Goal: Task Accomplishment & Management: Manage account settings

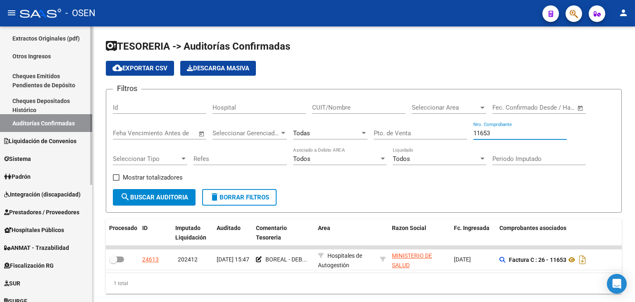
scroll to position [98, 0]
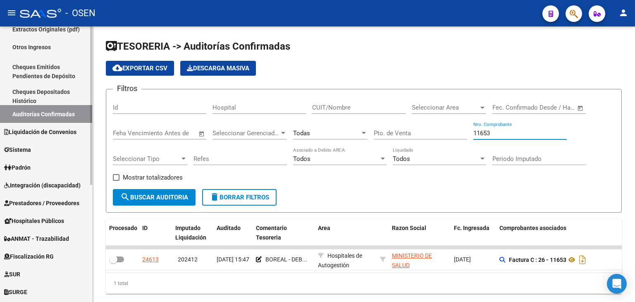
click at [88, 206] on div "Firma Express Inicio Calendario SSS Instructivos Contacto OS Reportes Tablero d…" at bounding box center [47, 167] width 94 height 479
click at [33, 114] on link "Auditorías Confirmadas" at bounding box center [46, 114] width 92 height 18
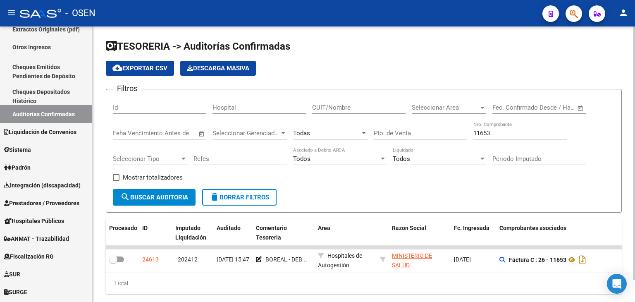
click at [228, 202] on button "delete Borrar Filtros" at bounding box center [239, 197] width 74 height 17
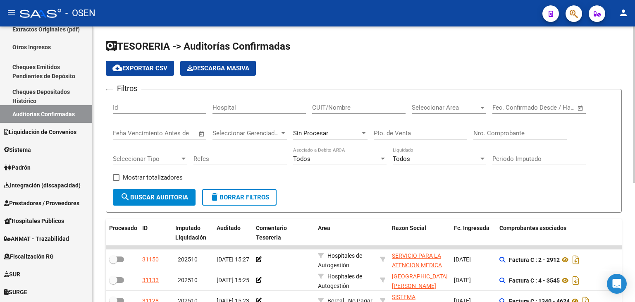
click at [584, 103] on span "Open calendar" at bounding box center [580, 108] width 20 height 20
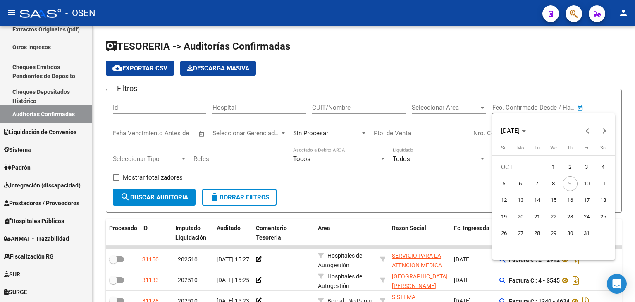
click at [568, 164] on span "2" at bounding box center [569, 166] width 15 height 15
type input "[DATE]"
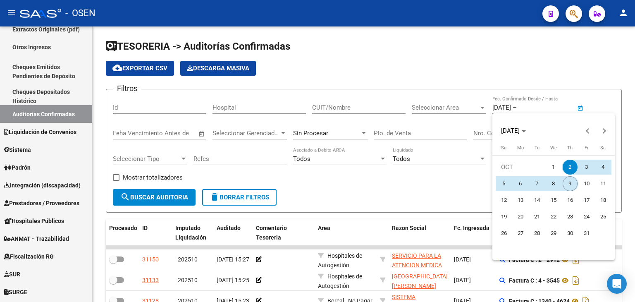
click at [565, 181] on span "9" at bounding box center [569, 183] width 15 height 15
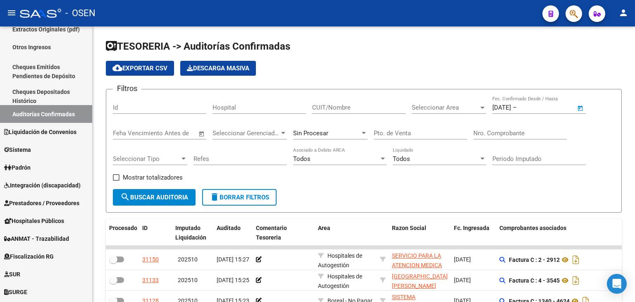
type input "[DATE]"
click at [412, 107] on span "Seleccionar Area" at bounding box center [444, 107] width 67 height 7
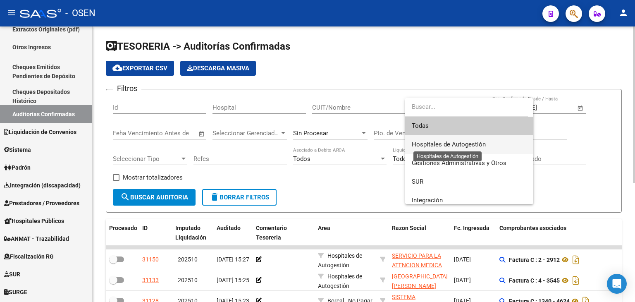
drag, startPoint x: 424, startPoint y: 141, endPoint x: 359, endPoint y: 141, distance: 64.9
click at [424, 141] on span "Hospitales de Autogestión" at bounding box center [448, 143] width 74 height 7
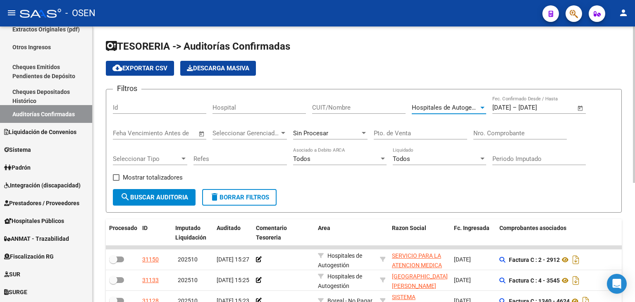
click at [121, 197] on mat-icon "search" at bounding box center [125, 197] width 10 height 10
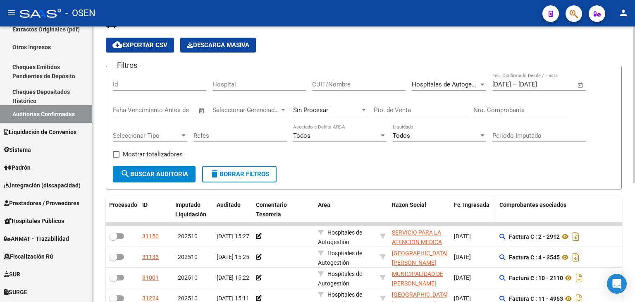
scroll to position [209, 0]
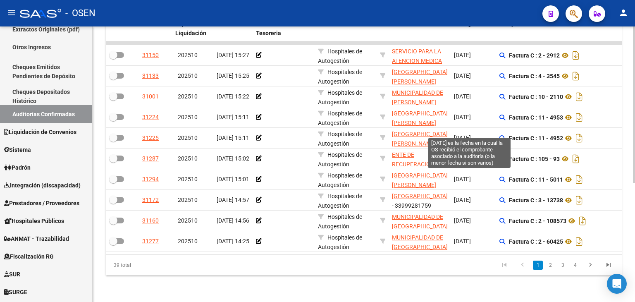
drag, startPoint x: 453, startPoint y: 35, endPoint x: 471, endPoint y: 264, distance: 229.6
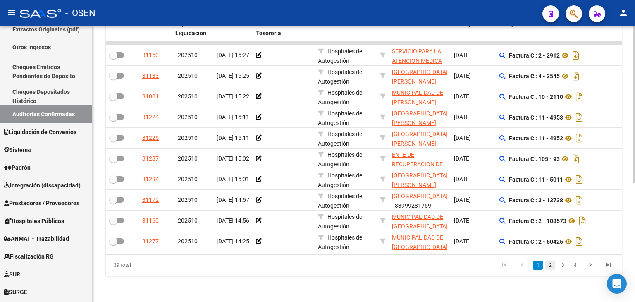
click at [553, 269] on link "2" at bounding box center [550, 264] width 10 height 9
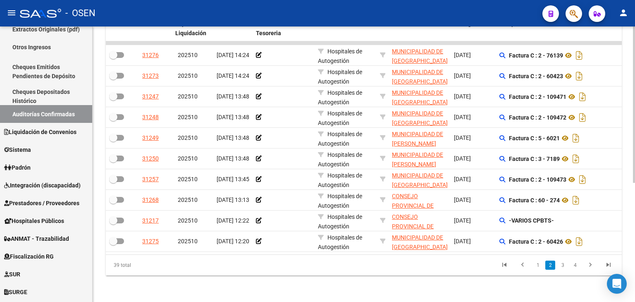
click at [562, 266] on link "3" at bounding box center [562, 264] width 10 height 9
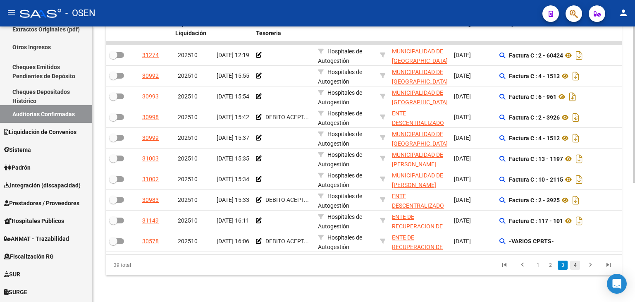
click at [574, 269] on link "4" at bounding box center [575, 264] width 10 height 9
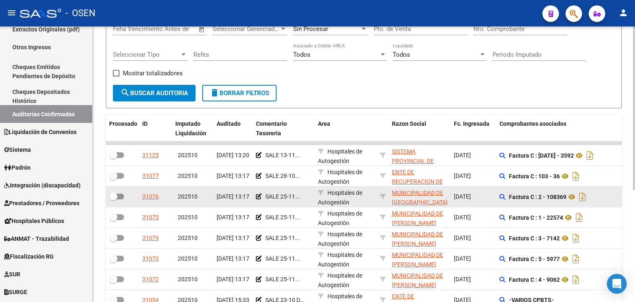
scroll to position [0, 0]
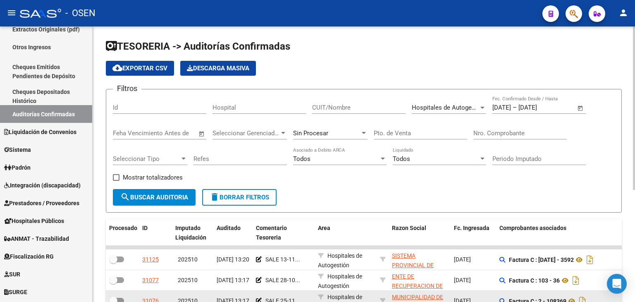
drag, startPoint x: 469, startPoint y: 273, endPoint x: 466, endPoint y: 199, distance: 74.4
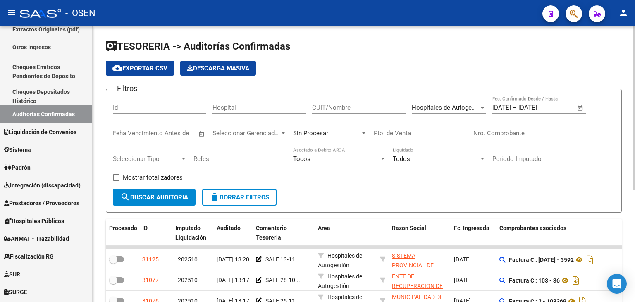
click at [576, 106] on span "Open calendar" at bounding box center [580, 108] width 20 height 20
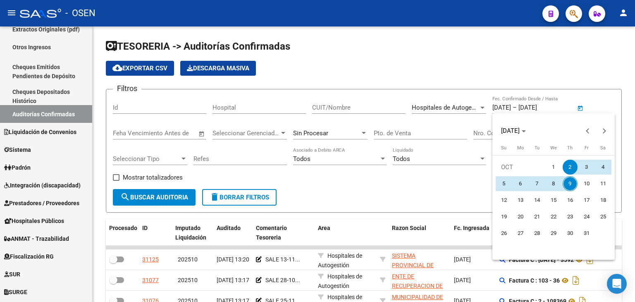
click at [584, 167] on span "3" at bounding box center [586, 166] width 15 height 15
type input "[DATE]"
click at [568, 184] on span "9" at bounding box center [569, 183] width 15 height 15
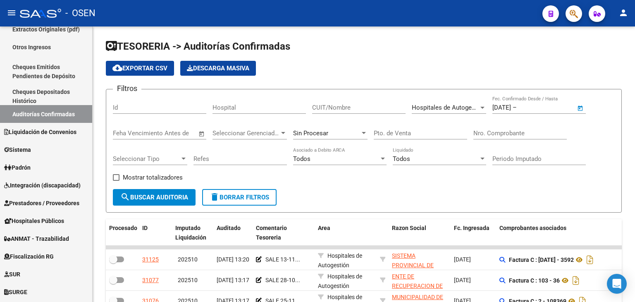
type input "[DATE]"
click at [159, 199] on span "search Buscar Auditoria" at bounding box center [154, 196] width 68 height 7
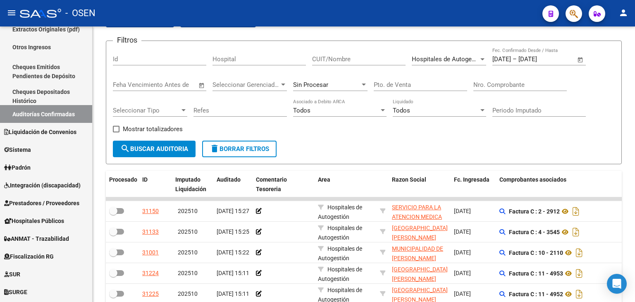
scroll to position [209, 0]
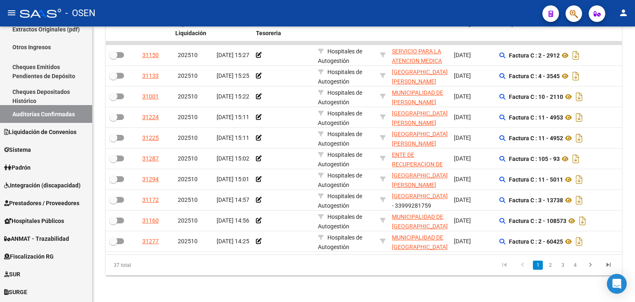
drag, startPoint x: 442, startPoint y: 224, endPoint x: 521, endPoint y: 273, distance: 93.5
click at [573, 261] on link "4" at bounding box center [575, 264] width 10 height 9
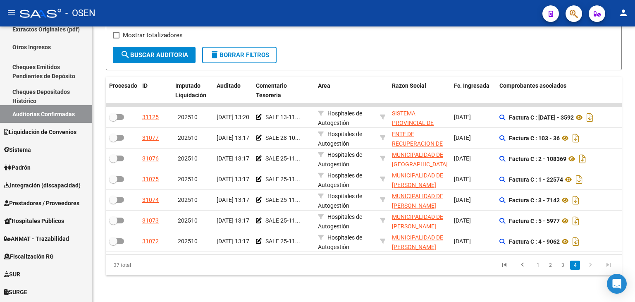
scroll to position [147, 0]
click at [526, 265] on icon "go to previous page" at bounding box center [522, 266] width 11 height 10
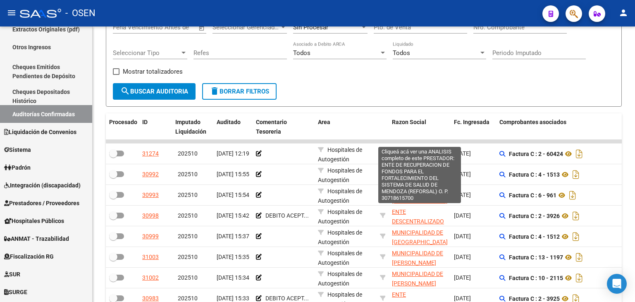
scroll to position [209, 0]
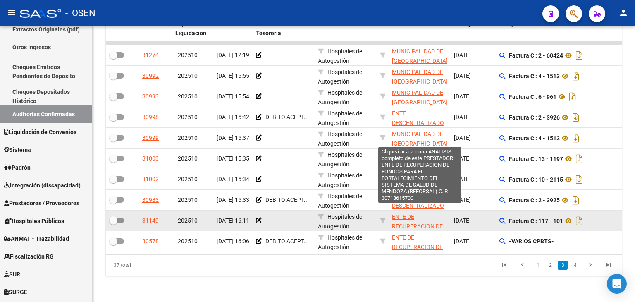
drag, startPoint x: 413, startPoint y: 81, endPoint x: 466, endPoint y: 212, distance: 140.3
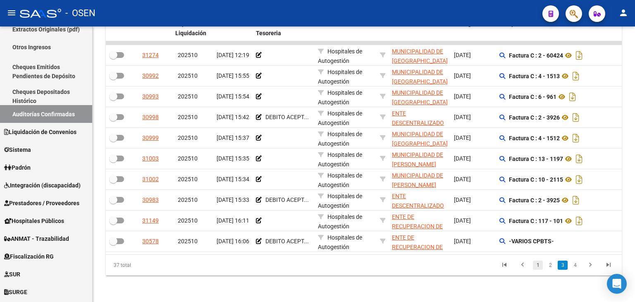
click at [540, 264] on link "1" at bounding box center [538, 264] width 10 height 9
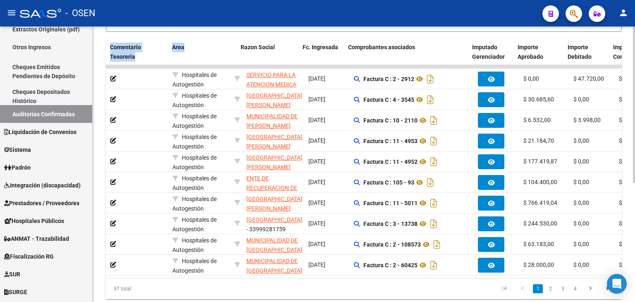
scroll to position [175, 0]
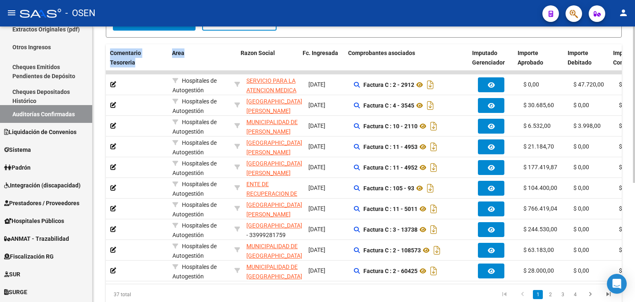
drag, startPoint x: 241, startPoint y: 31, endPoint x: 227, endPoint y: 32, distance: 14.1
click at [227, 32] on div "TESORERIA -> Auditorías Confirmadas cloud_download Exportar CSV Descarga Masiva…" at bounding box center [364, 85] width 516 height 440
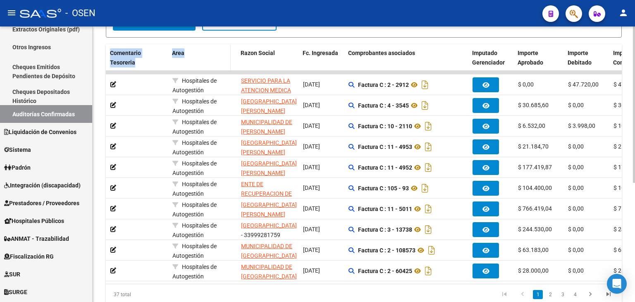
click at [227, 52] on span at bounding box center [229, 57] width 4 height 27
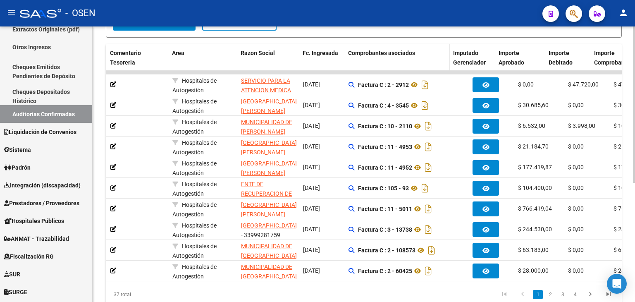
drag, startPoint x: 467, startPoint y: 57, endPoint x: 448, endPoint y: 57, distance: 19.0
click at [448, 57] on span at bounding box center [448, 57] width 4 height 27
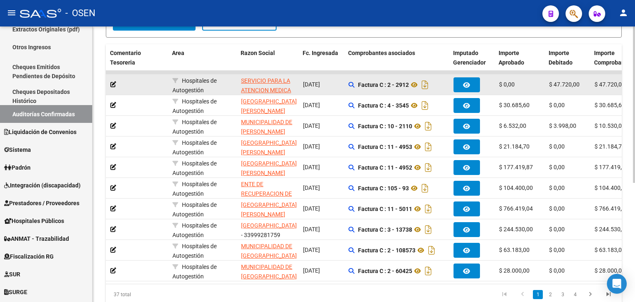
click at [116, 81] on div at bounding box center [137, 85] width 55 height 10
click at [114, 81] on icon at bounding box center [113, 84] width 6 height 6
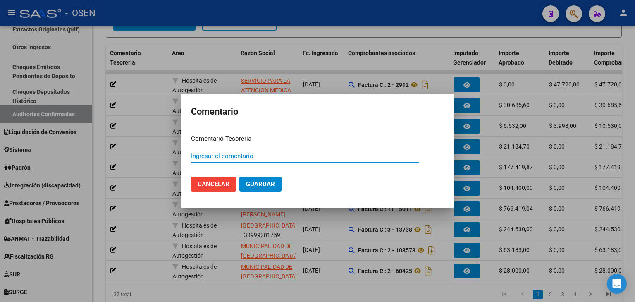
type input "S"
type input "FALTA ACEPTAR DEBITO 28-11"
click at [239, 176] on button "Guardar" at bounding box center [260, 183] width 42 height 15
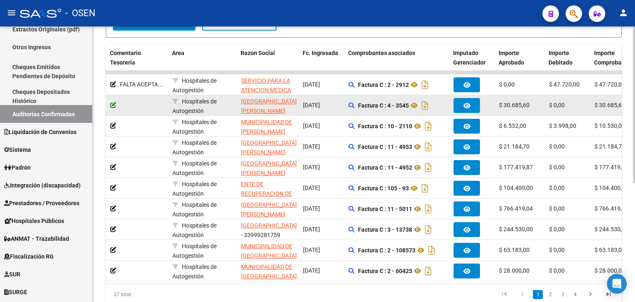
click at [109, 104] on datatable-body-cell at bounding box center [138, 105] width 62 height 20
drag, startPoint x: 109, startPoint y: 104, endPoint x: 107, endPoint y: 100, distance: 5.2
click at [107, 98] on datatable-body-cell at bounding box center [138, 105] width 62 height 20
click at [113, 105] on icon at bounding box center [113, 105] width 6 height 6
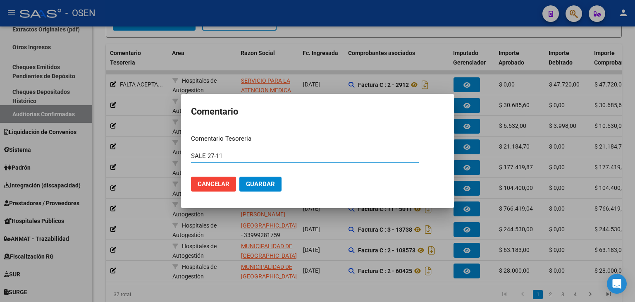
type input "SALE 27-11"
click at [239, 176] on button "Guardar" at bounding box center [260, 183] width 42 height 15
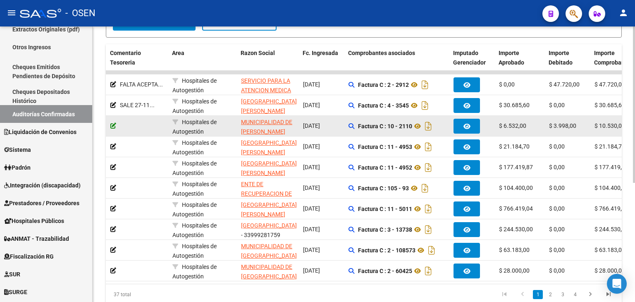
click at [114, 126] on icon at bounding box center [113, 126] width 6 height 6
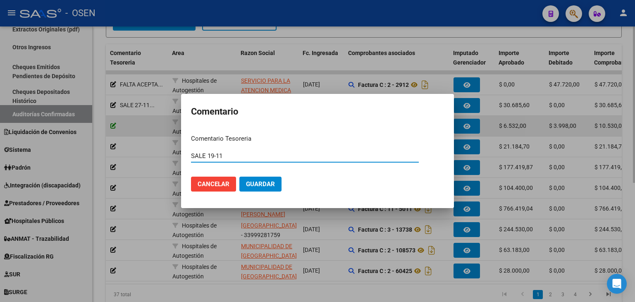
type input "SALE 19-11"
click at [239, 176] on button "Guardar" at bounding box center [260, 183] width 42 height 15
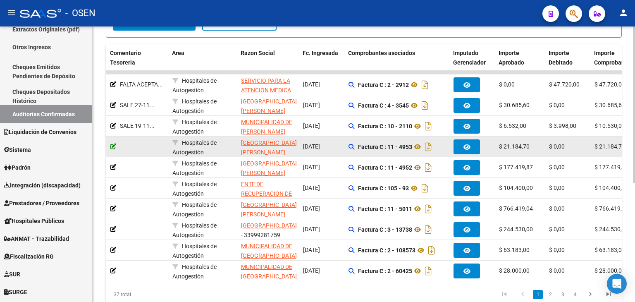
click at [114, 143] on icon at bounding box center [113, 146] width 6 height 6
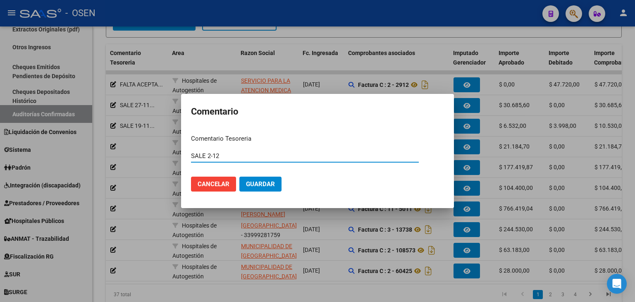
type input "SALE 2-12"
click at [239, 176] on button "Guardar" at bounding box center [260, 183] width 42 height 15
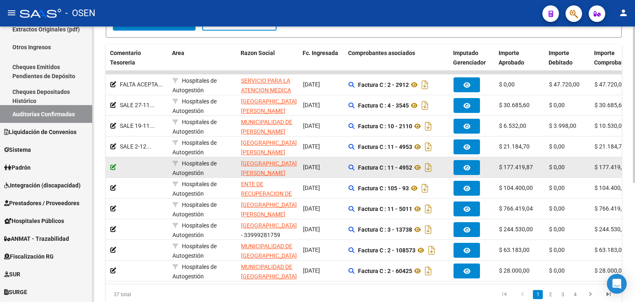
click at [112, 167] on icon at bounding box center [113, 167] width 6 height 6
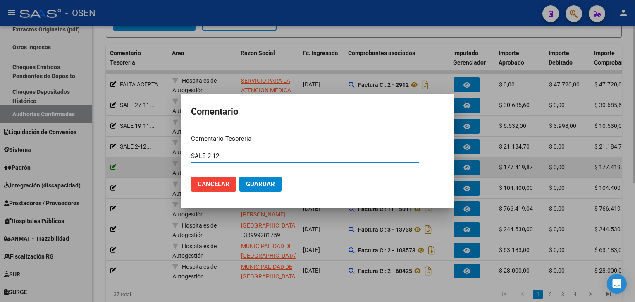
type input "SALE 2-12"
click at [239, 176] on button "Guardar" at bounding box center [260, 183] width 42 height 15
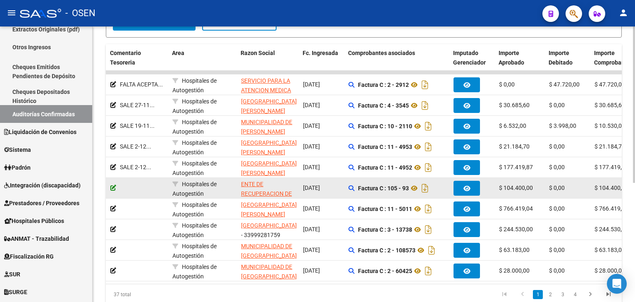
click at [113, 187] on icon at bounding box center [113, 188] width 6 height 6
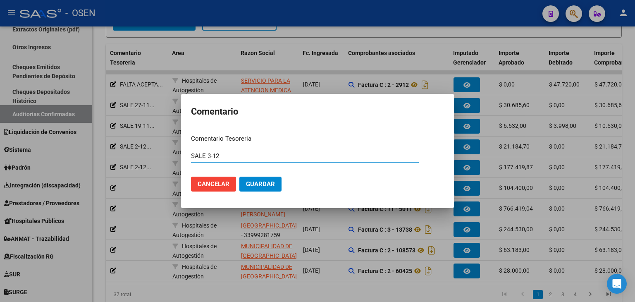
type input "SALE 3-12"
click at [239, 176] on button "Guardar" at bounding box center [260, 183] width 42 height 15
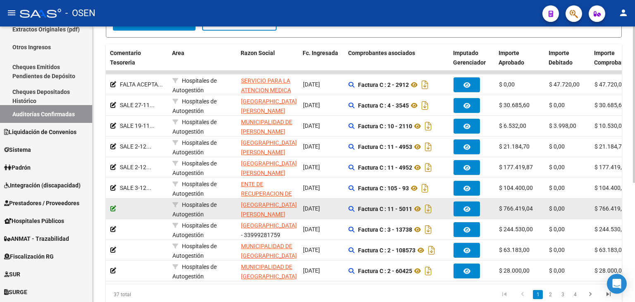
click at [114, 206] on icon at bounding box center [113, 208] width 6 height 6
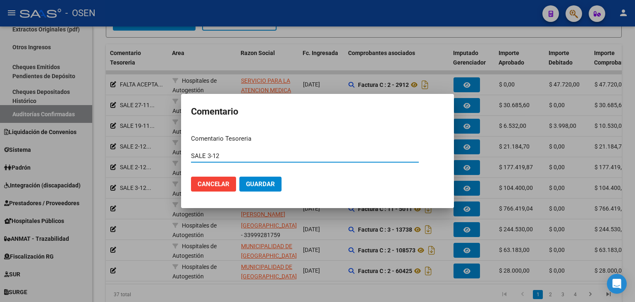
type input "SALE 3-12"
click at [239, 176] on button "Guardar" at bounding box center [260, 183] width 42 height 15
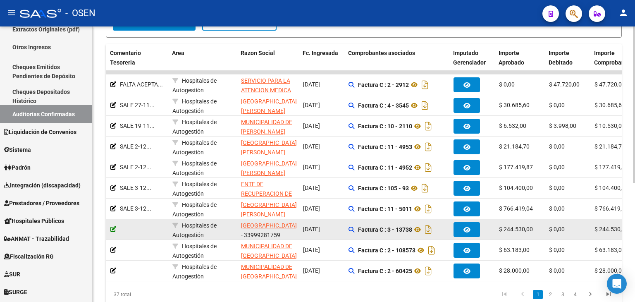
click at [113, 228] on icon at bounding box center [113, 229] width 6 height 6
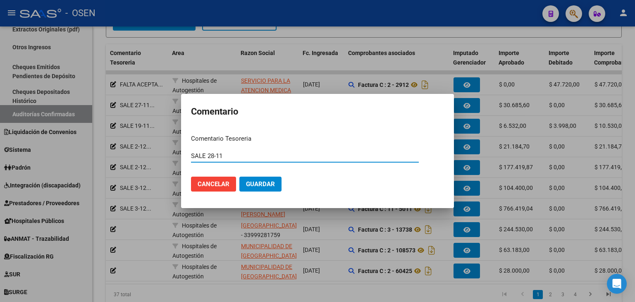
type input "SALE 28-11"
click at [239, 176] on button "Guardar" at bounding box center [260, 183] width 42 height 15
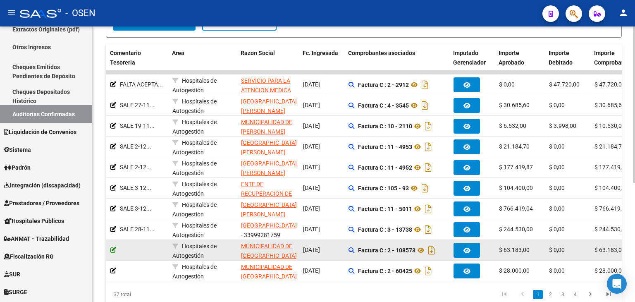
click at [113, 248] on icon at bounding box center [113, 250] width 6 height 6
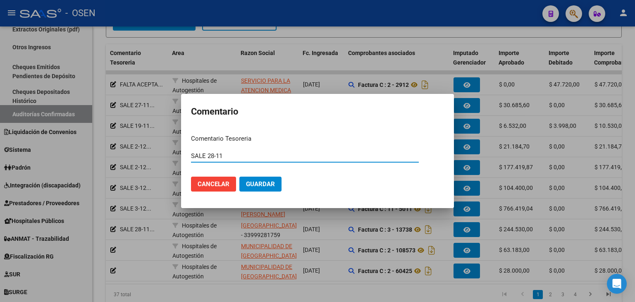
type input "SALE 28-11"
click at [239, 176] on button "Guardar" at bounding box center [260, 183] width 42 height 15
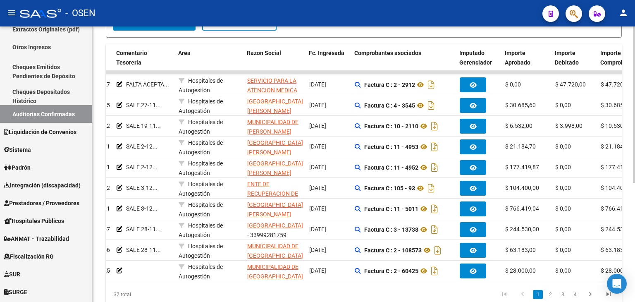
scroll to position [0, 144]
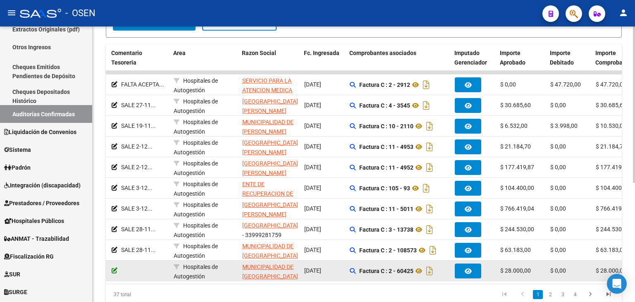
click at [115, 271] on icon at bounding box center [115, 270] width 6 height 6
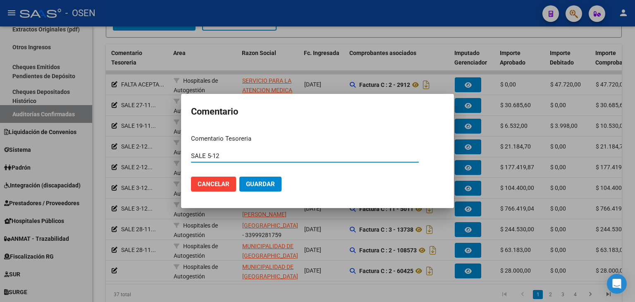
type input "SALE 5-12"
click at [239, 176] on button "Guardar" at bounding box center [260, 183] width 42 height 15
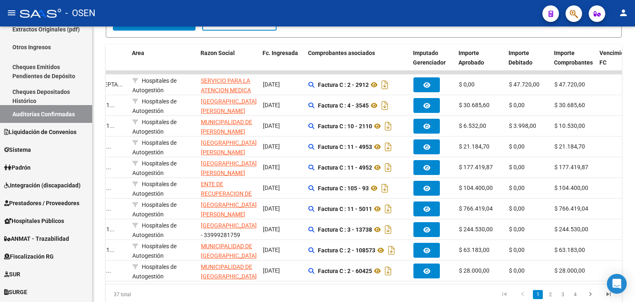
scroll to position [0, 186]
click at [550, 296] on link "2" at bounding box center [550, 294] width 10 height 9
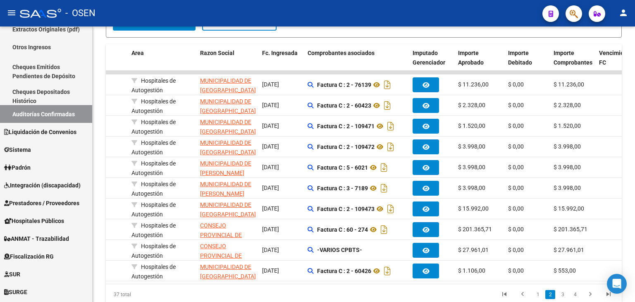
drag, startPoint x: 516, startPoint y: 313, endPoint x: 521, endPoint y: 313, distance: 5.4
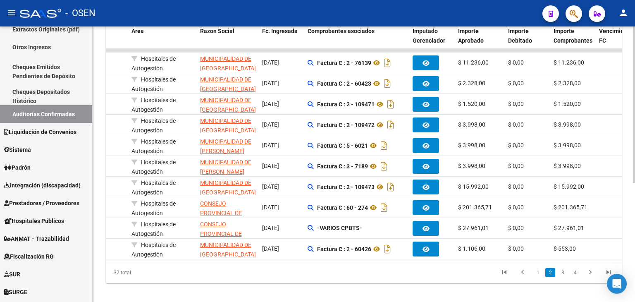
scroll to position [209, 0]
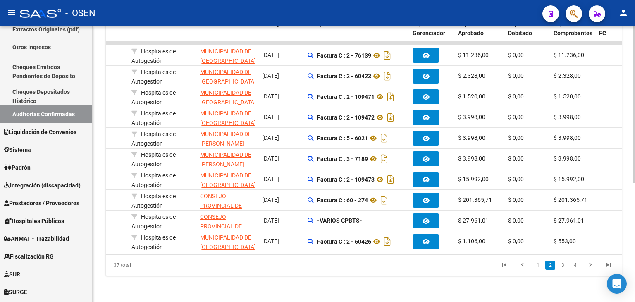
click at [630, 208] on div "TESORERIA -> Auditorías Confirmadas cloud_download Exportar CSV Descarga Masiva…" at bounding box center [365, 61] width 544 height 479
click at [535, 268] on link "1" at bounding box center [538, 264] width 10 height 9
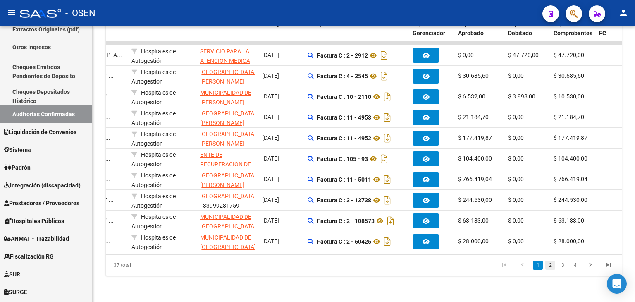
click at [545, 265] on link "2" at bounding box center [550, 264] width 10 height 9
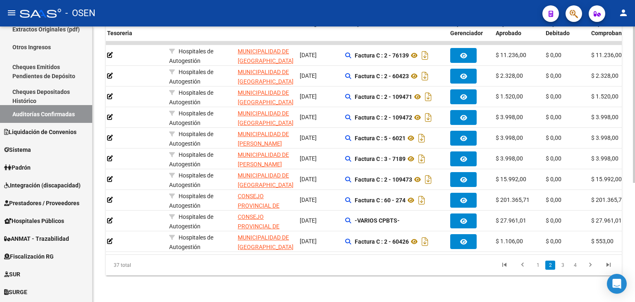
scroll to position [0, 148]
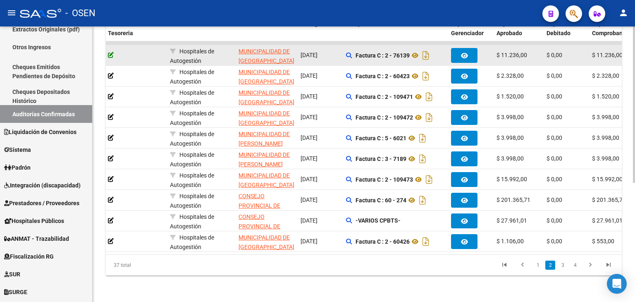
click at [112, 52] on icon at bounding box center [111, 55] width 6 height 6
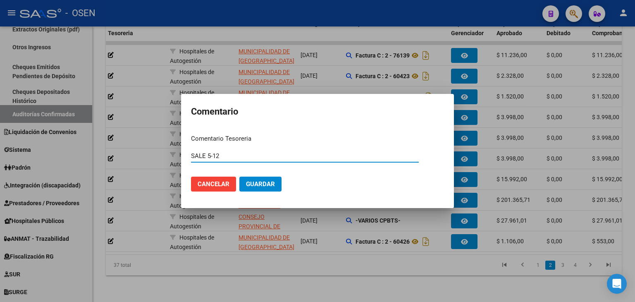
type input "SALE 5-12"
click at [239, 176] on button "Guardar" at bounding box center [260, 183] width 42 height 15
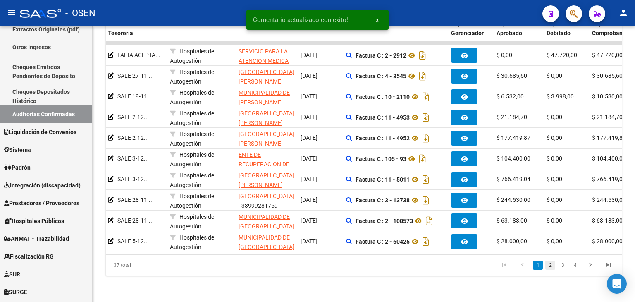
click at [550, 264] on link "2" at bounding box center [550, 264] width 10 height 9
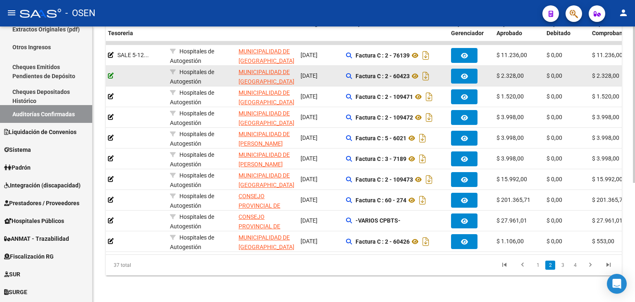
click at [111, 73] on icon at bounding box center [111, 76] width 6 height 6
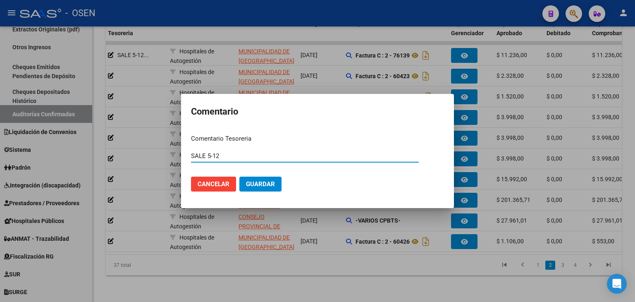
type input "SALE 5-12"
click at [239, 176] on button "Guardar" at bounding box center [260, 183] width 42 height 15
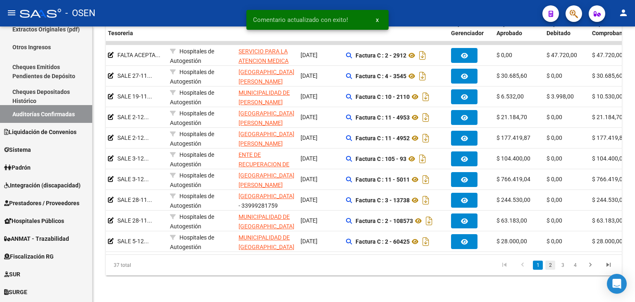
click at [552, 263] on link "2" at bounding box center [550, 264] width 10 height 9
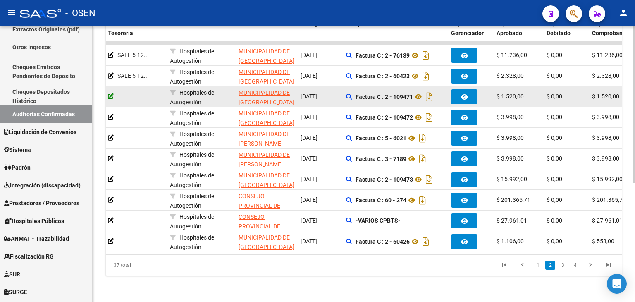
click at [113, 92] on div at bounding box center [135, 97] width 55 height 10
click at [111, 93] on icon at bounding box center [111, 96] width 6 height 6
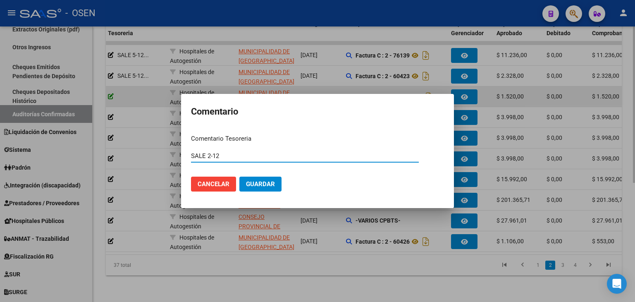
type input "SALE 2-12"
click at [239, 176] on button "Guardar" at bounding box center [260, 183] width 42 height 15
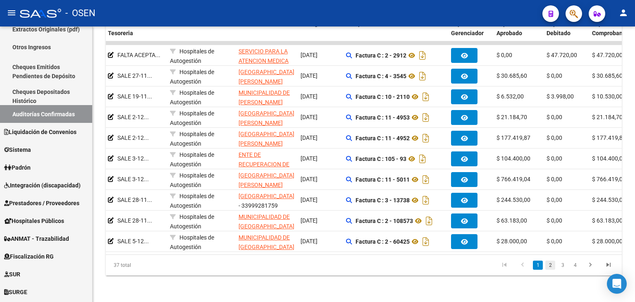
click at [547, 263] on link "2" at bounding box center [550, 264] width 10 height 9
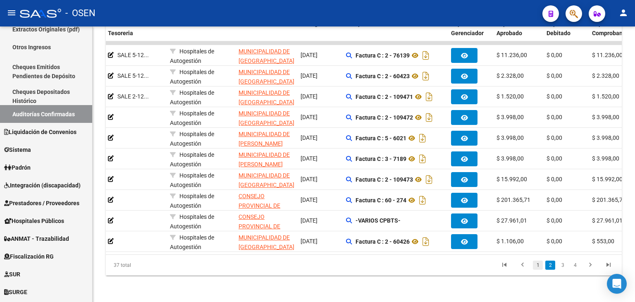
click at [536, 264] on link "1" at bounding box center [538, 264] width 10 height 9
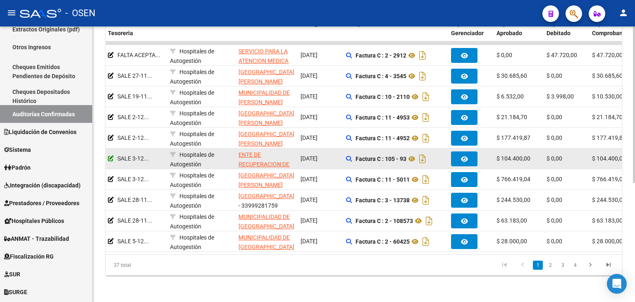
click at [108, 155] on icon at bounding box center [111, 158] width 6 height 6
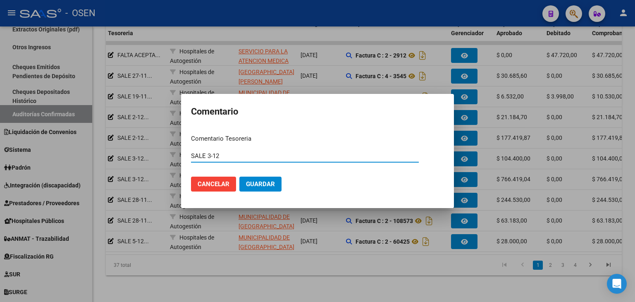
drag, startPoint x: 245, startPoint y: 157, endPoint x: 208, endPoint y: 152, distance: 36.8
click at [208, 152] on input "SALE 3-12" at bounding box center [305, 155] width 228 height 7
type input "SALE 4-11"
click at [239, 176] on button "Guardar" at bounding box center [260, 183] width 42 height 15
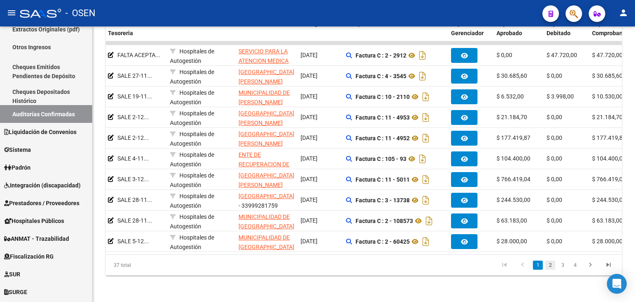
click at [550, 264] on link "2" at bounding box center [550, 264] width 10 height 9
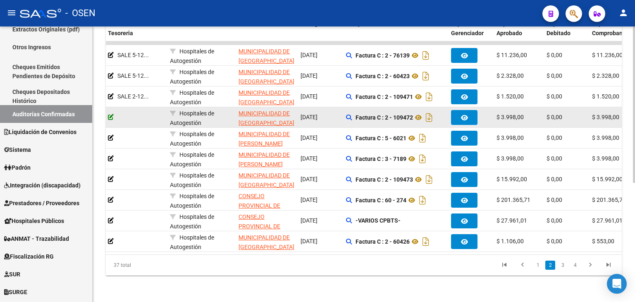
click at [111, 114] on icon at bounding box center [111, 117] width 6 height 6
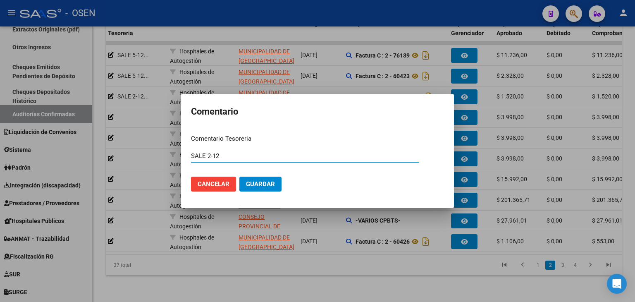
type input "SALE 2-12"
click at [239, 176] on button "Guardar" at bounding box center [260, 183] width 42 height 15
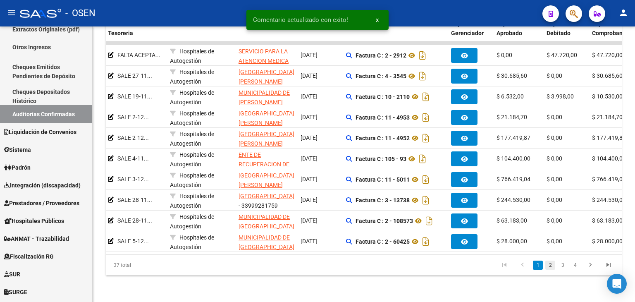
click at [552, 262] on link "2" at bounding box center [550, 264] width 10 height 9
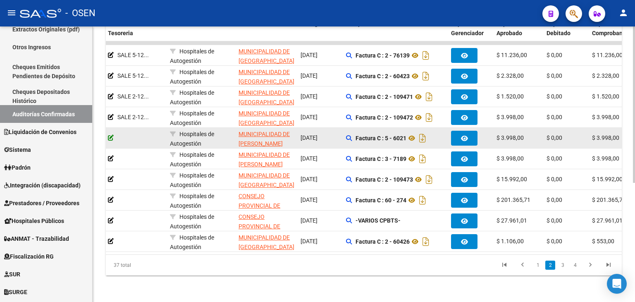
click at [110, 135] on icon at bounding box center [111, 138] width 6 height 6
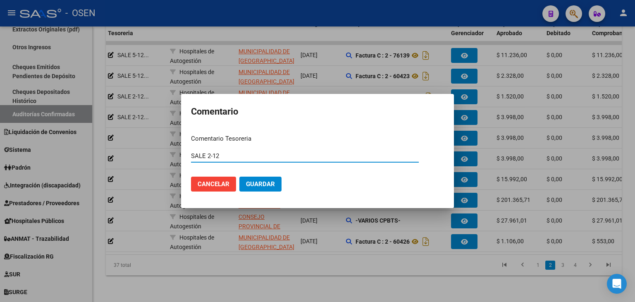
type input "SALE 2-12"
click at [239, 176] on button "Guardar" at bounding box center [260, 183] width 42 height 15
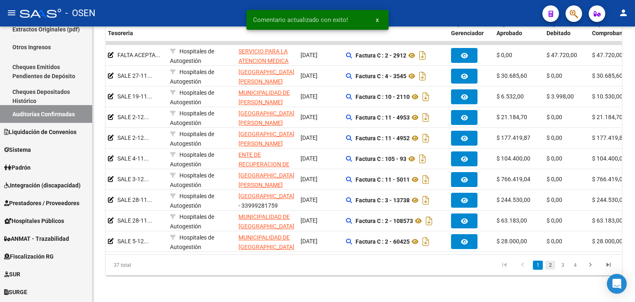
click at [547, 266] on link "2" at bounding box center [550, 264] width 10 height 9
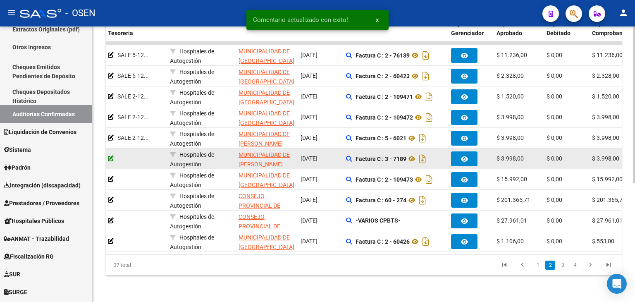
click at [110, 155] on icon at bounding box center [111, 158] width 6 height 6
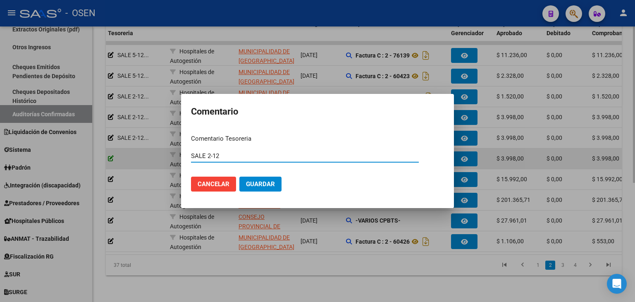
type input "SALE 2-12"
click at [239, 176] on button "Guardar" at bounding box center [260, 183] width 42 height 15
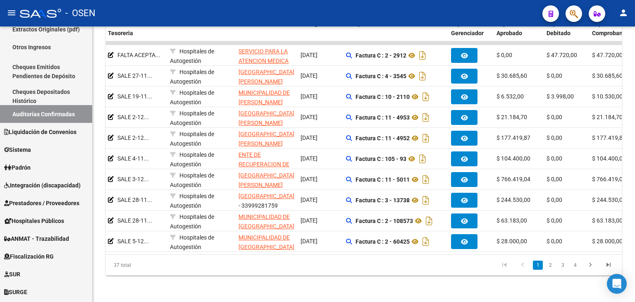
click at [542, 264] on link "1" at bounding box center [538, 264] width 10 height 9
click at [545, 265] on link "2" at bounding box center [550, 264] width 10 height 9
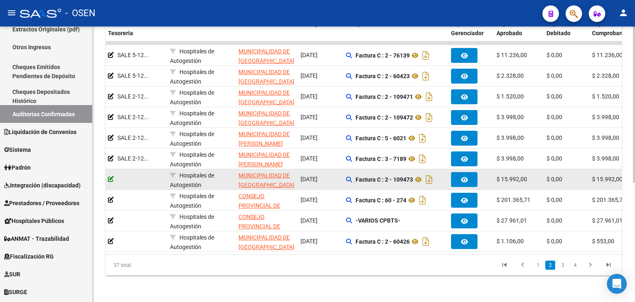
click at [108, 176] on icon at bounding box center [111, 179] width 6 height 6
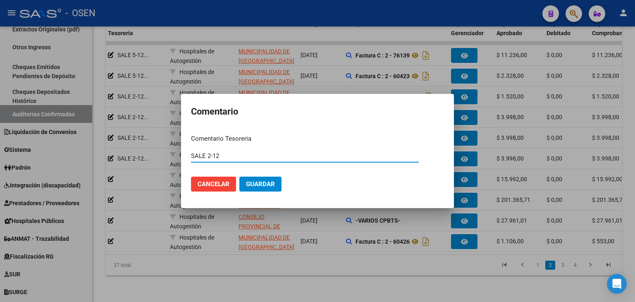
type input "SALE 2-12"
click at [239, 176] on button "Guardar" at bounding box center [260, 183] width 42 height 15
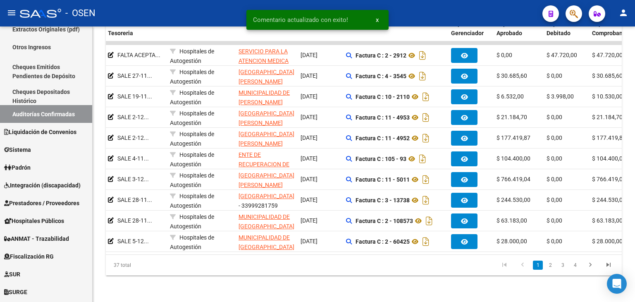
click at [555, 264] on li "2" at bounding box center [550, 265] width 12 height 14
click at [552, 263] on link "2" at bounding box center [550, 264] width 10 height 9
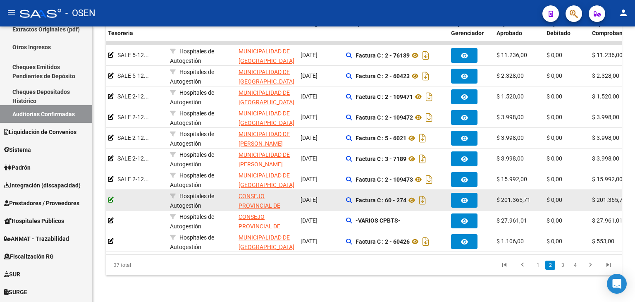
click at [111, 197] on icon at bounding box center [111, 200] width 6 height 6
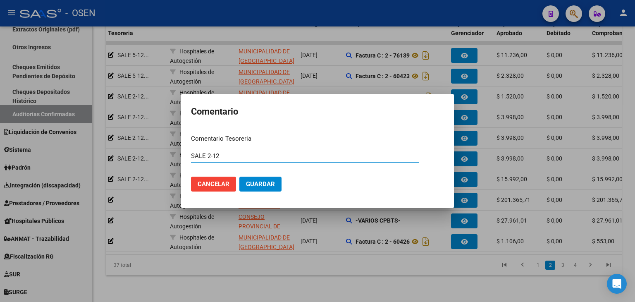
type input "SALE 2-12"
click at [239, 176] on button "Guardar" at bounding box center [260, 183] width 42 height 15
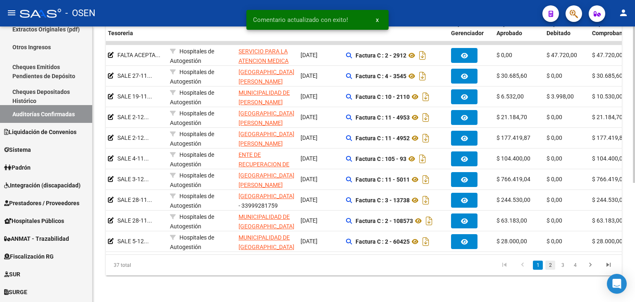
click at [546, 266] on link "2" at bounding box center [550, 264] width 10 height 9
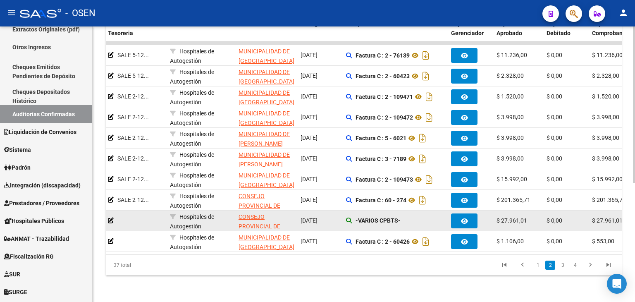
click at [349, 217] on icon at bounding box center [349, 220] width 6 height 6
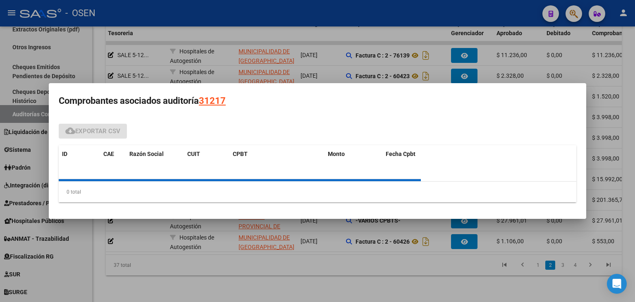
click at [347, 215] on mat-dialog-container "Comprobantes asociados auditoría 31217 cloud_download Exportar CSV ID CAE Razón…" at bounding box center [317, 151] width 537 height 136
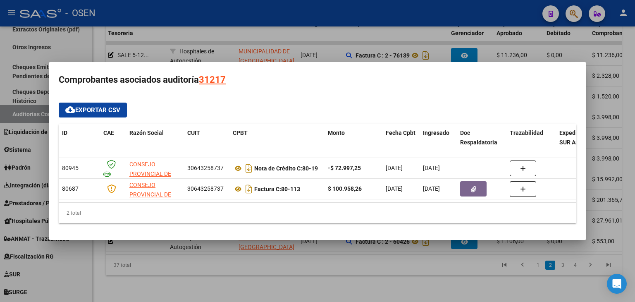
click at [319, 269] on div at bounding box center [317, 151] width 635 height 302
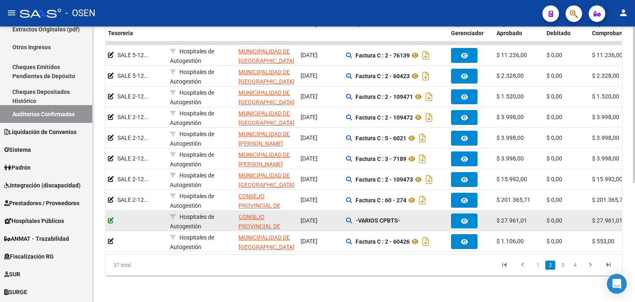
click at [110, 217] on icon at bounding box center [111, 220] width 6 height 6
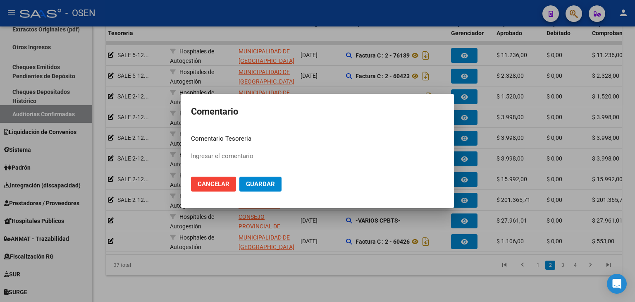
click at [156, 266] on div at bounding box center [317, 151] width 635 height 302
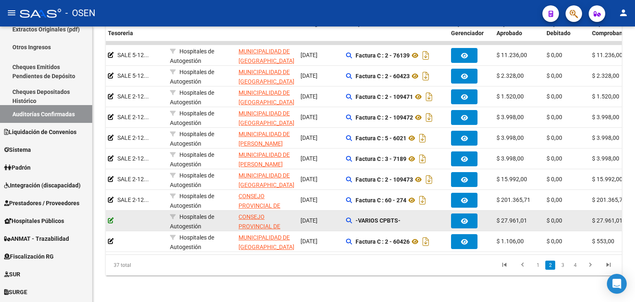
click at [109, 217] on icon at bounding box center [111, 220] width 6 height 6
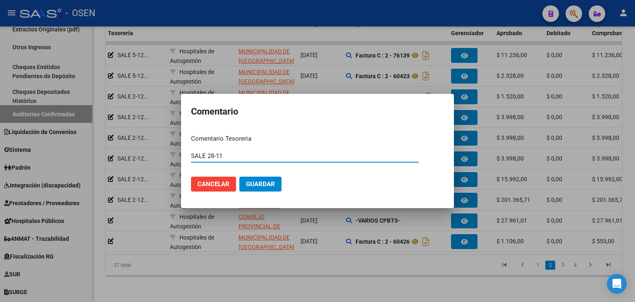
type input "SALE 28-11"
click at [239, 176] on button "Guardar" at bounding box center [260, 183] width 42 height 15
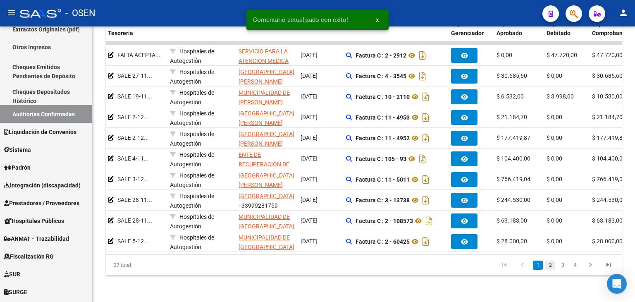
click at [549, 264] on link "2" at bounding box center [550, 264] width 10 height 9
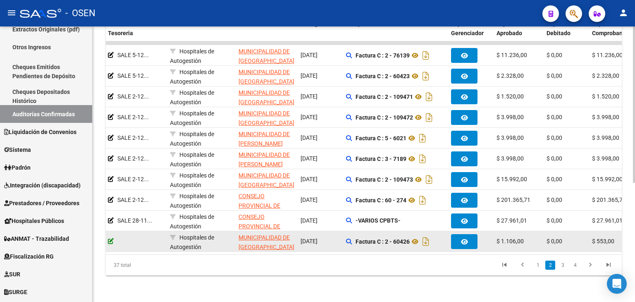
click at [108, 238] on icon at bounding box center [111, 241] width 6 height 6
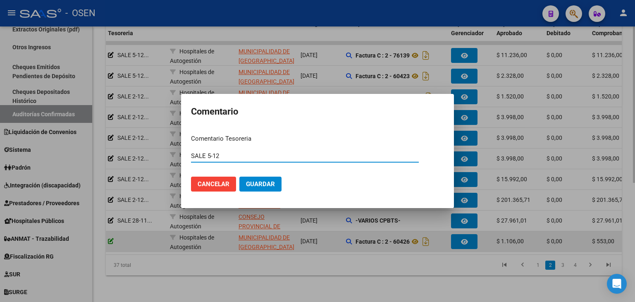
type input "SALE 5-12"
click at [239, 176] on button "Guardar" at bounding box center [260, 183] width 42 height 15
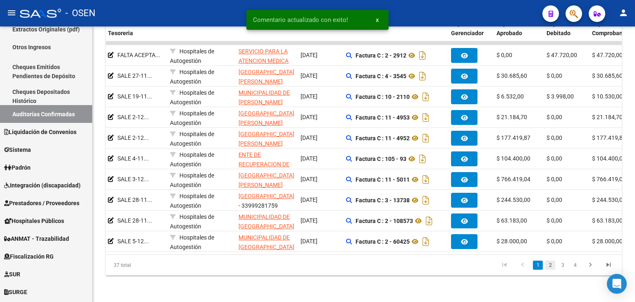
click at [551, 267] on link "2" at bounding box center [550, 264] width 10 height 9
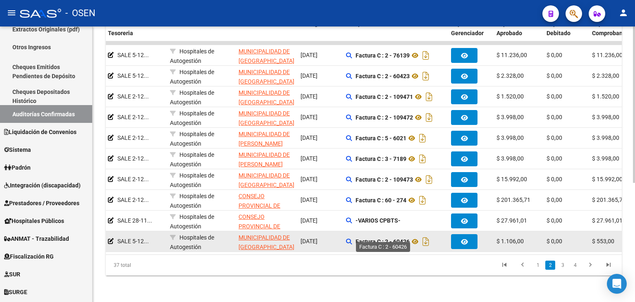
click at [386, 238] on strong "Factura C : 2 - 60426" at bounding box center [382, 241] width 54 height 7
click at [378, 238] on strong "Factura C : 2 - 60426" at bounding box center [382, 241] width 54 height 7
click at [372, 238] on strong "Factura C : 2 - 60426" at bounding box center [382, 241] width 54 height 7
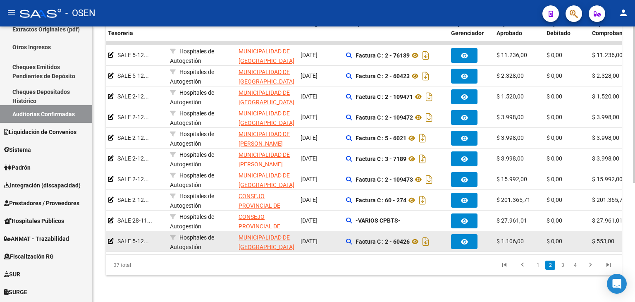
click at [372, 238] on strong "Factura C : 2 - 60426" at bounding box center [382, 241] width 54 height 7
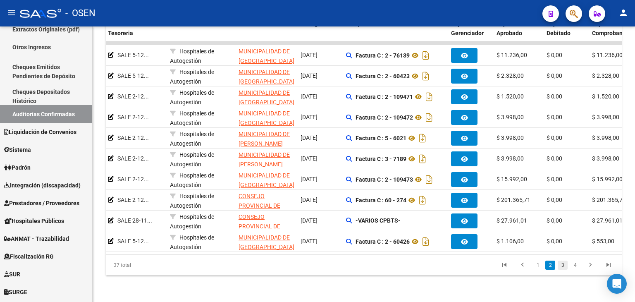
click at [564, 264] on link "3" at bounding box center [562, 264] width 10 height 9
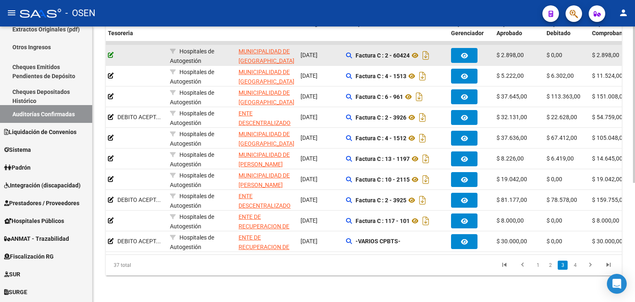
click at [109, 52] on icon at bounding box center [111, 55] width 6 height 6
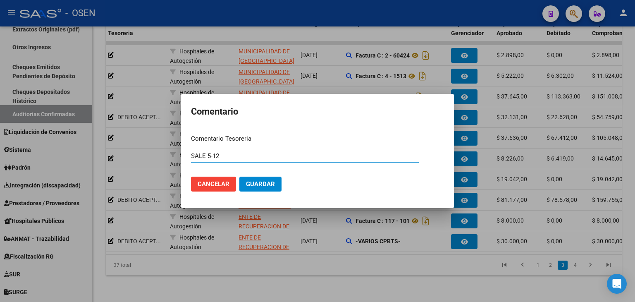
type input "SALE 5-12"
click at [239, 176] on button "Guardar" at bounding box center [260, 183] width 42 height 15
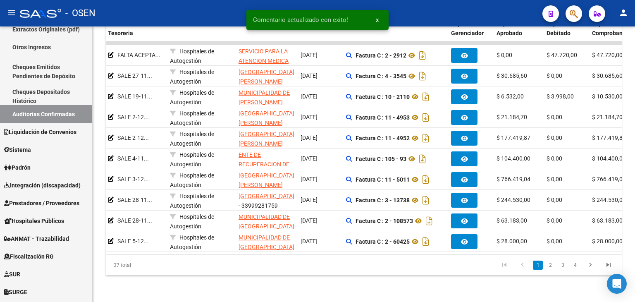
click at [564, 269] on li "3" at bounding box center [562, 265] width 12 height 14
click at [562, 267] on link "3" at bounding box center [562, 264] width 10 height 9
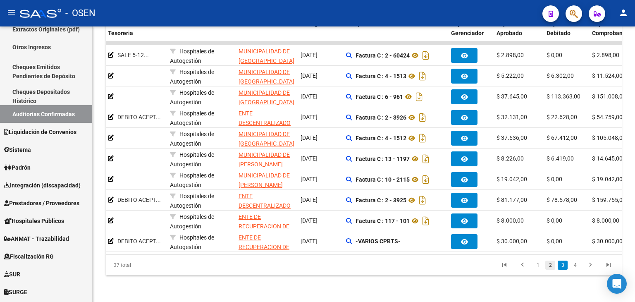
click at [547, 265] on link "2" at bounding box center [550, 264] width 10 height 9
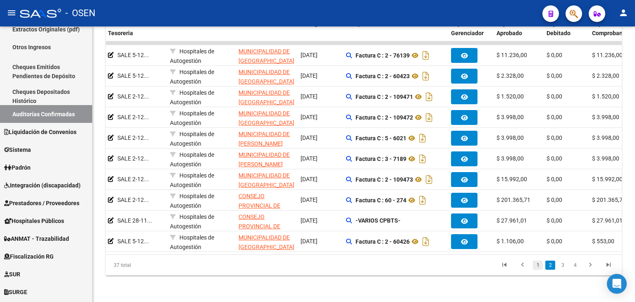
click at [535, 265] on link "1" at bounding box center [538, 264] width 10 height 9
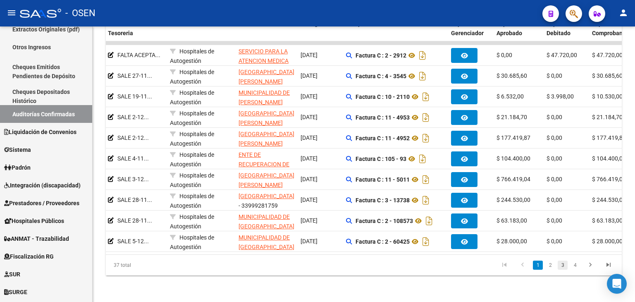
click at [563, 266] on link "3" at bounding box center [562, 264] width 10 height 9
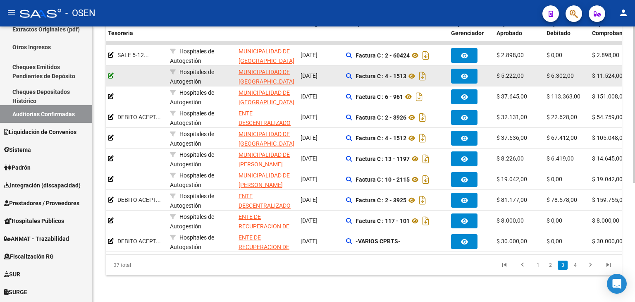
click at [109, 73] on icon at bounding box center [111, 76] width 6 height 6
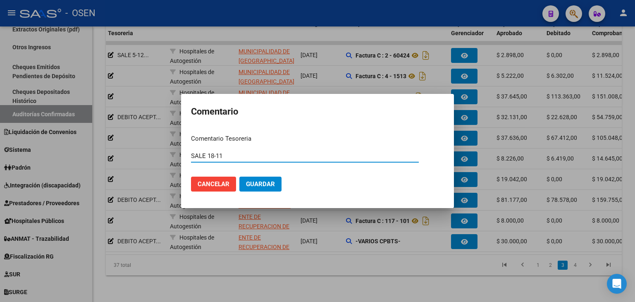
type input "SALE 18-11"
click at [239, 176] on button "Guardar" at bounding box center [260, 183] width 42 height 15
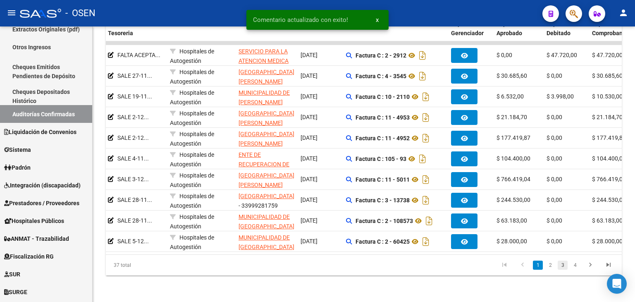
click at [565, 266] on link "3" at bounding box center [562, 264] width 10 height 9
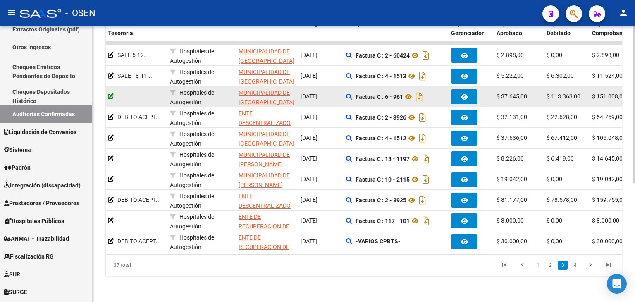
click at [109, 93] on icon at bounding box center [111, 96] width 6 height 6
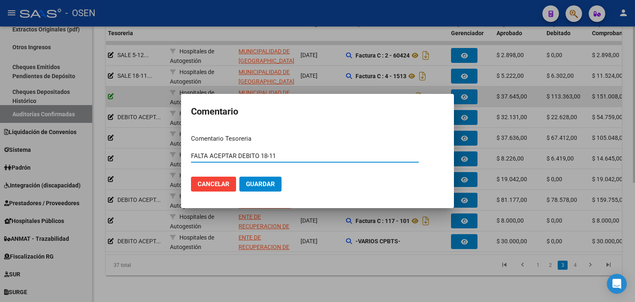
type input "FALTA ACEPTAR DEBITO 18-11"
click at [239, 176] on button "Guardar" at bounding box center [260, 183] width 42 height 15
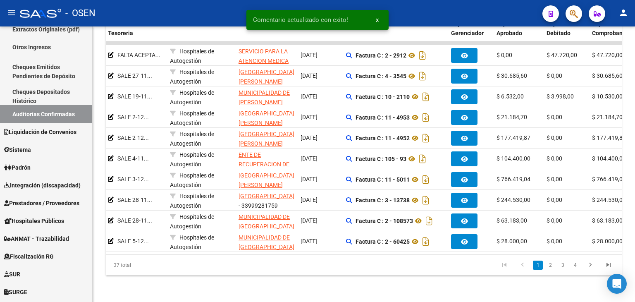
click at [561, 259] on li "3" at bounding box center [562, 265] width 12 height 14
click at [563, 261] on link "3" at bounding box center [562, 264] width 10 height 9
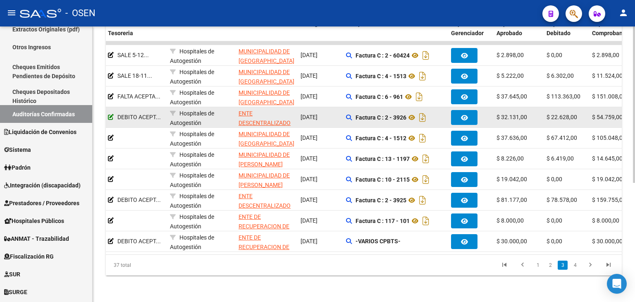
click at [111, 114] on icon at bounding box center [111, 117] width 6 height 6
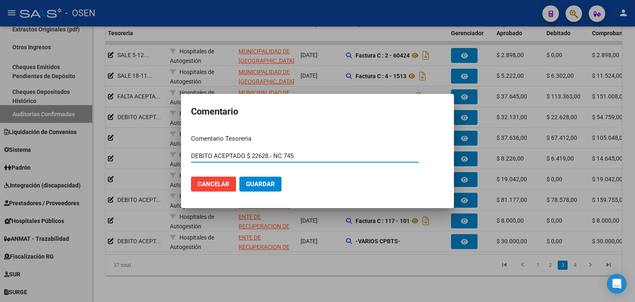
click at [191, 159] on input "DEBITO ACEPTADO $ 22628.- NC 745" at bounding box center [305, 155] width 228 height 7
type input "SALE 17-10 DEBITO ACEPTADO $ 22628.- NC 745"
click at [239, 176] on button "Guardar" at bounding box center [260, 183] width 42 height 15
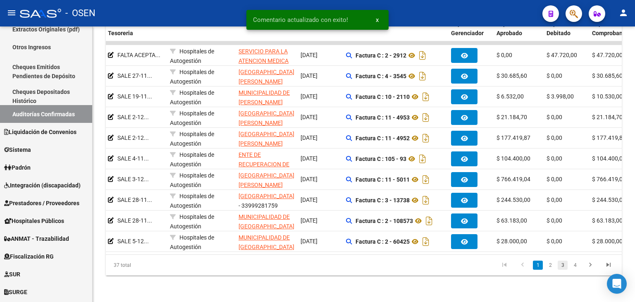
click at [561, 261] on link "3" at bounding box center [562, 264] width 10 height 9
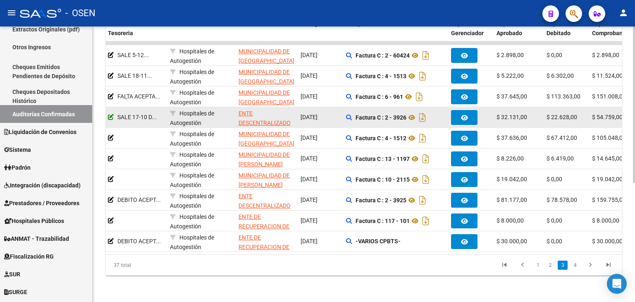
click at [111, 114] on icon at bounding box center [111, 117] width 6 height 6
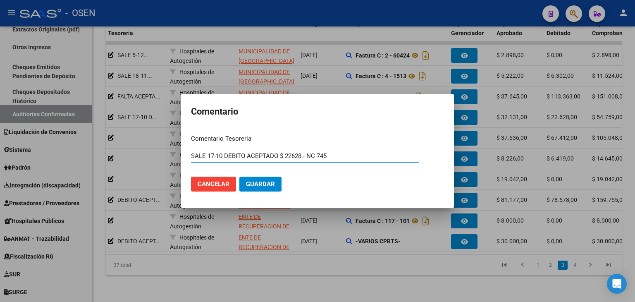
drag, startPoint x: 221, startPoint y: 155, endPoint x: 210, endPoint y: 152, distance: 11.8
click at [210, 152] on input "SALE 17-10 DEBITO ACEPTADO $ 22628.- NC 745" at bounding box center [305, 155] width 228 height 7
type input "SALE 14-11 DEBITO ACEPTADO $ 22628.- NC 745"
click at [239, 176] on button "Guardar" at bounding box center [260, 183] width 42 height 15
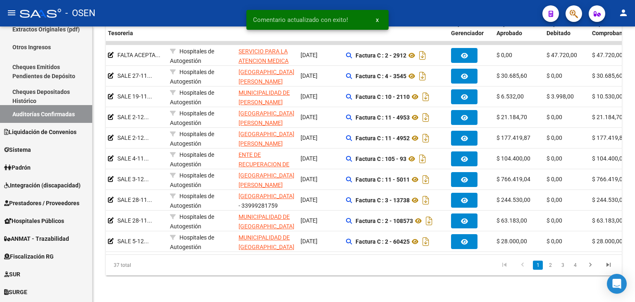
click at [565, 269] on li "3" at bounding box center [562, 265] width 12 height 14
click at [564, 263] on link "3" at bounding box center [562, 264] width 10 height 9
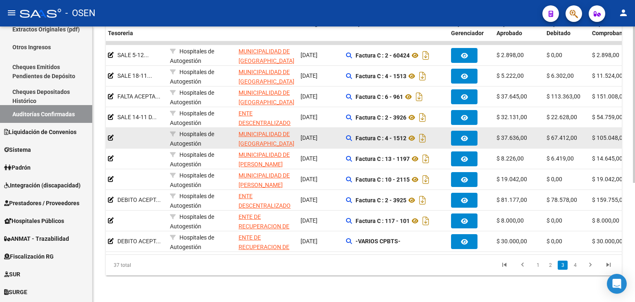
click at [107, 134] on datatable-body-cell at bounding box center [136, 138] width 62 height 20
click at [107, 133] on datatable-body-cell at bounding box center [136, 138] width 62 height 20
click at [110, 135] on icon at bounding box center [111, 138] width 6 height 6
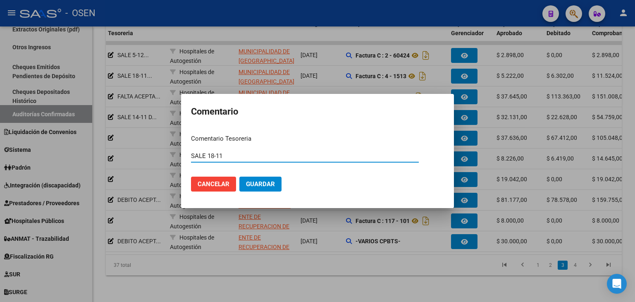
type input "SALE 18-11"
click at [239, 176] on button "Guardar" at bounding box center [260, 183] width 42 height 15
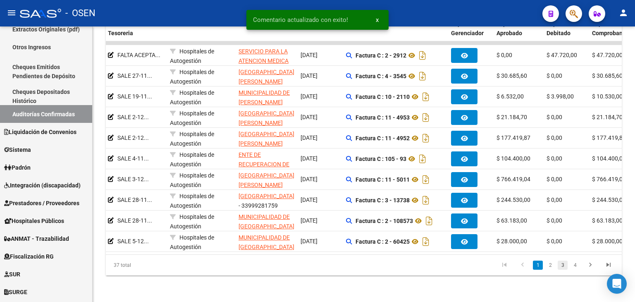
click at [566, 267] on link "3" at bounding box center [562, 264] width 10 height 9
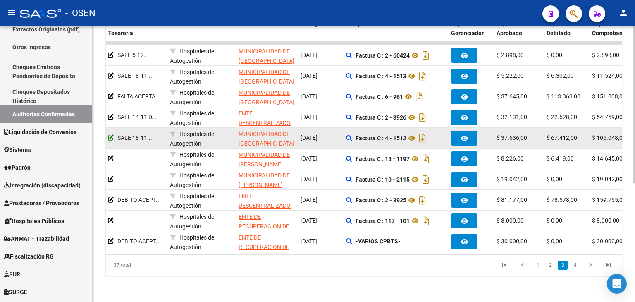
click at [108, 135] on icon at bounding box center [111, 138] width 6 height 6
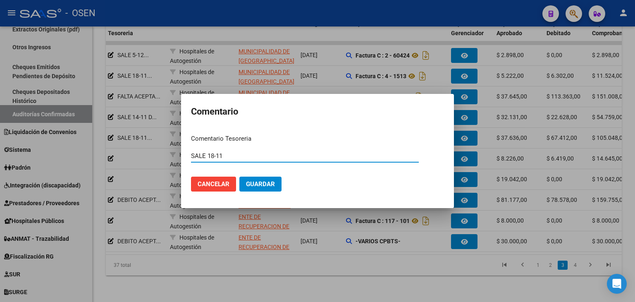
drag, startPoint x: 201, startPoint y: 156, endPoint x: 171, endPoint y: 155, distance: 29.4
click at [171, 155] on div "Comentario Comentario Tesoreria SALE 18-11 Ingresar el comentario Cancelar Guar…" at bounding box center [317, 151] width 635 height 302
type input "FALTA ACEPTAR DEBITO 18-11"
click at [239, 176] on button "Guardar" at bounding box center [260, 183] width 42 height 15
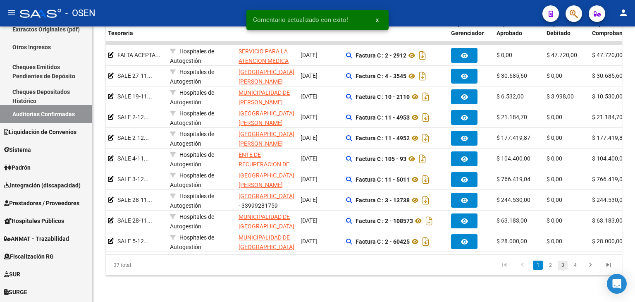
click at [561, 262] on link "3" at bounding box center [562, 264] width 10 height 9
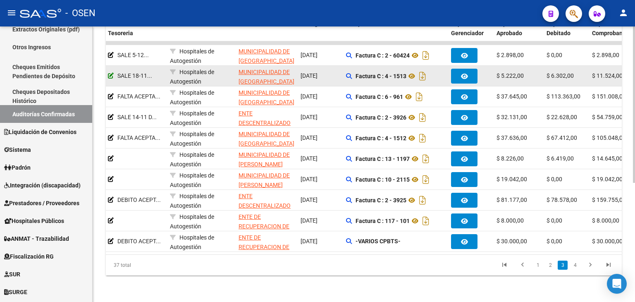
click at [111, 73] on icon at bounding box center [111, 76] width 6 height 6
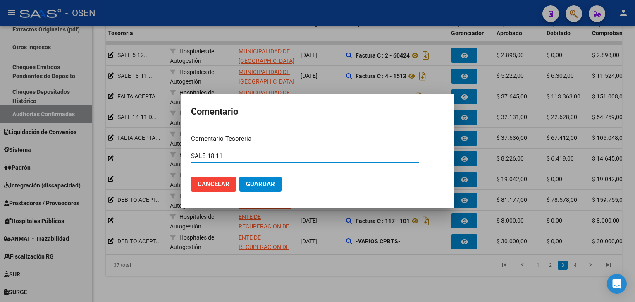
drag, startPoint x: 205, startPoint y: 159, endPoint x: 181, endPoint y: 156, distance: 24.6
click at [181, 156] on mat-dialog-content "Comentario Tesoreria SALE 18-11 Ingresar el comentario Cancelar Guardar" at bounding box center [317, 163] width 273 height 70
type input "FALTA ACEPTAR DEBITO 18-11"
click at [239, 176] on button "Guardar" at bounding box center [260, 183] width 42 height 15
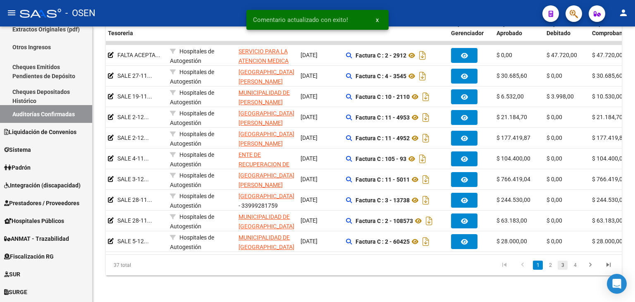
click at [561, 265] on link "3" at bounding box center [562, 264] width 10 height 9
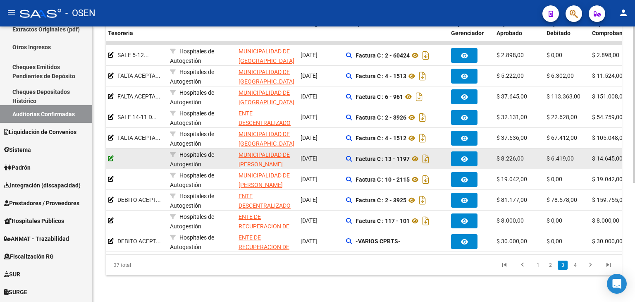
click at [111, 155] on icon at bounding box center [111, 158] width 6 height 6
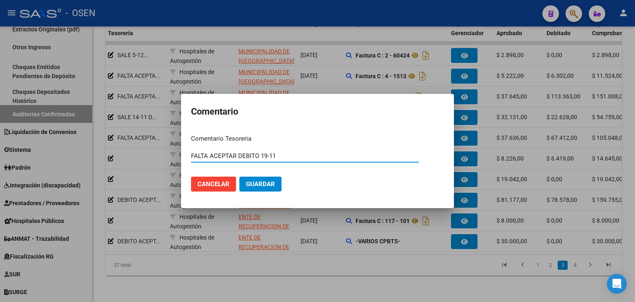
type input "FALTA ACEPTAR DEBITO 19-11"
click at [239, 176] on button "Guardar" at bounding box center [260, 183] width 42 height 15
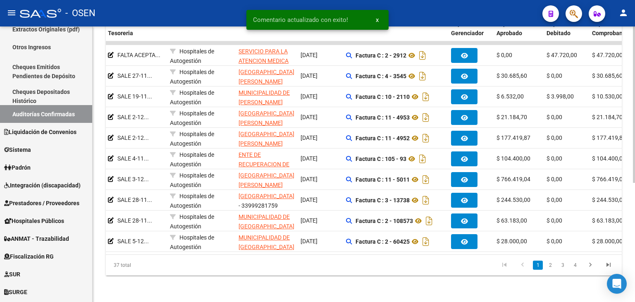
click at [563, 262] on link "3" at bounding box center [562, 264] width 10 height 9
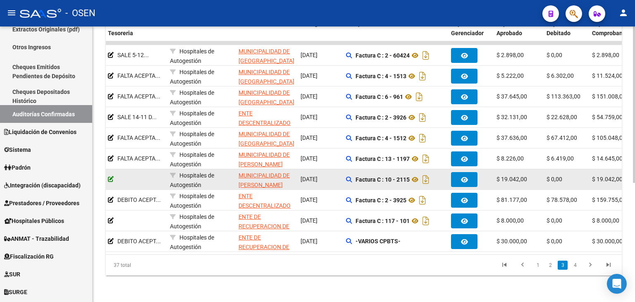
click at [112, 176] on icon at bounding box center [111, 179] width 6 height 6
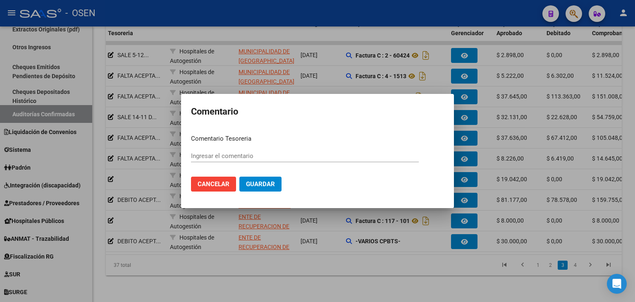
click at [112, 172] on div at bounding box center [317, 151] width 635 height 302
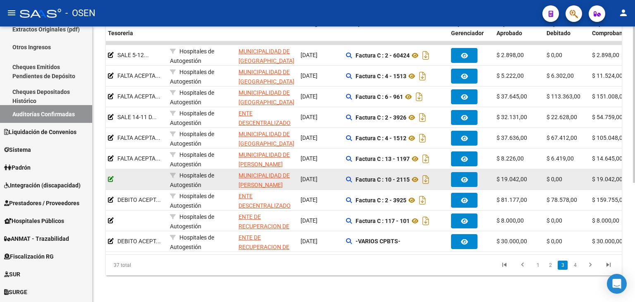
click at [112, 176] on icon at bounding box center [111, 179] width 6 height 6
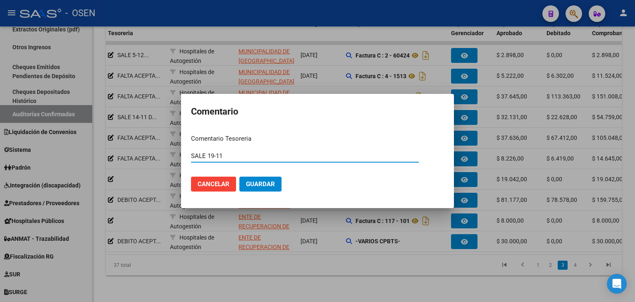
type input "SALE 19-11"
click at [239, 176] on button "Guardar" at bounding box center [260, 183] width 42 height 15
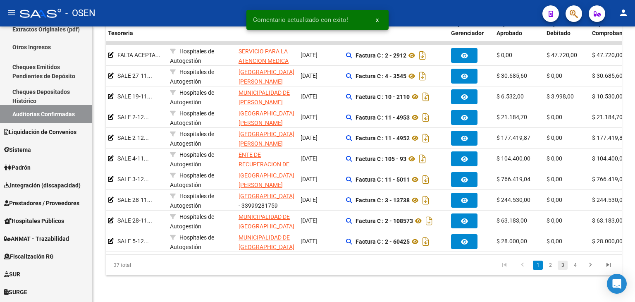
click at [562, 266] on link "3" at bounding box center [562, 264] width 10 height 9
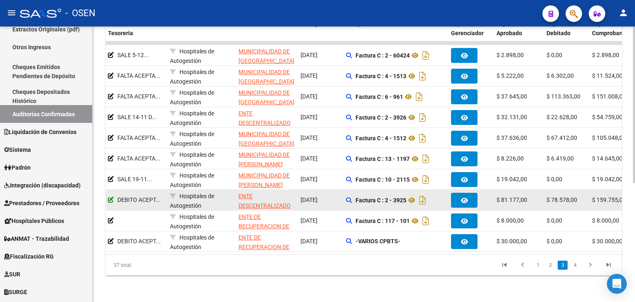
click at [108, 197] on icon at bounding box center [111, 200] width 6 height 6
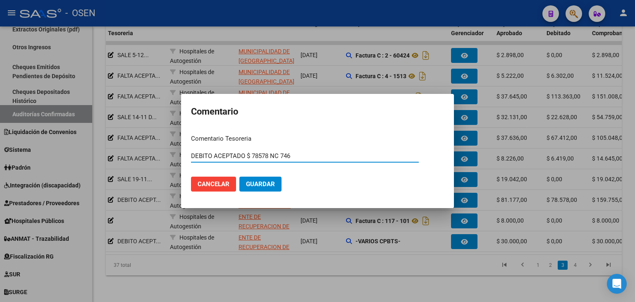
click at [191, 157] on input "DEBITO ACEPTADO $ 78578 NC 746" at bounding box center [305, 155] width 228 height 7
type input "SALE 17-10 DEBITO ACEPTADO $ 78578 NC 746"
click at [239, 176] on button "Guardar" at bounding box center [260, 183] width 42 height 15
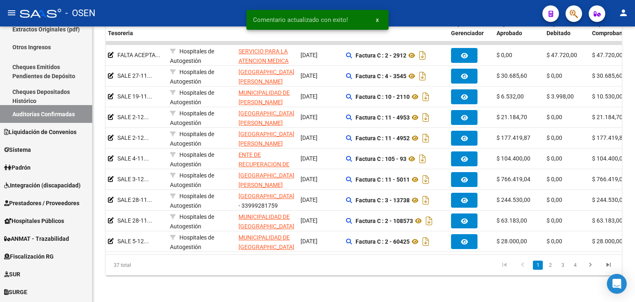
click at [561, 266] on link "3" at bounding box center [562, 264] width 10 height 9
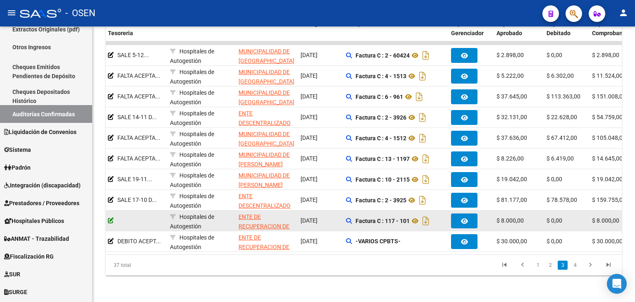
click at [112, 217] on icon at bounding box center [111, 220] width 6 height 6
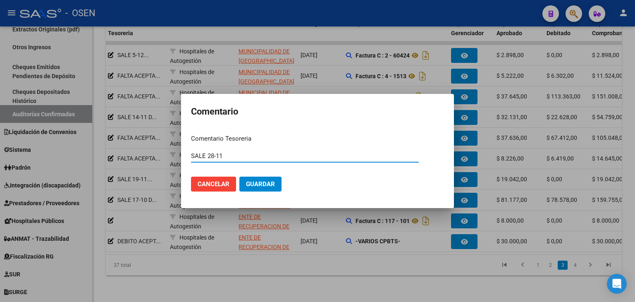
type input "SALE 28-11"
click at [239, 176] on button "Guardar" at bounding box center [260, 183] width 42 height 15
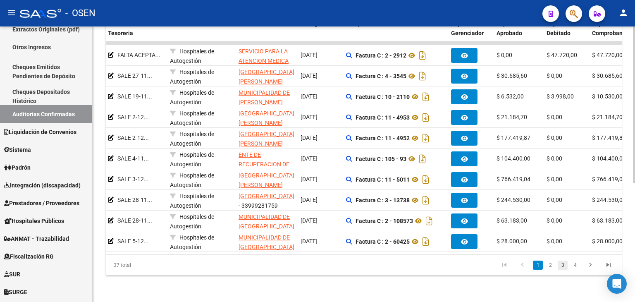
click at [560, 265] on link "3" at bounding box center [562, 264] width 10 height 9
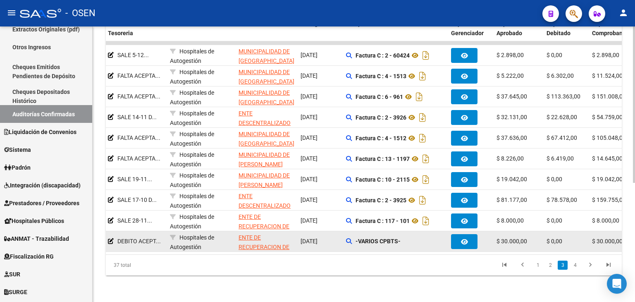
click at [345, 235] on datatable-body-cell "-VARIOS CPBTS-" at bounding box center [394, 241] width 105 height 20
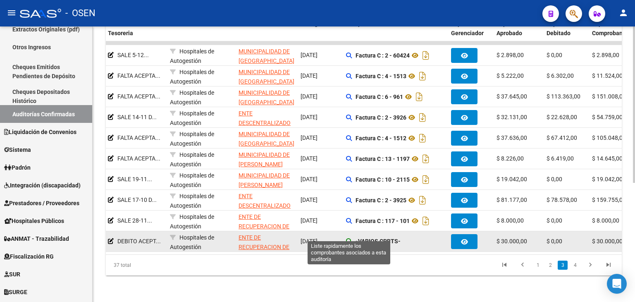
click at [347, 238] on icon at bounding box center [349, 241] width 6 height 6
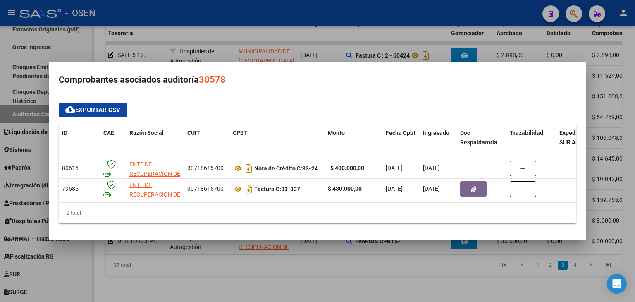
click at [326, 262] on div at bounding box center [317, 151] width 635 height 302
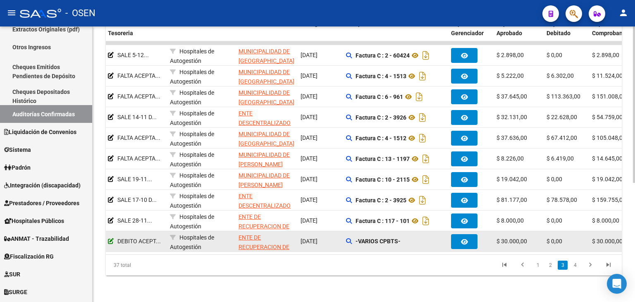
click at [109, 238] on icon at bounding box center [111, 241] width 6 height 6
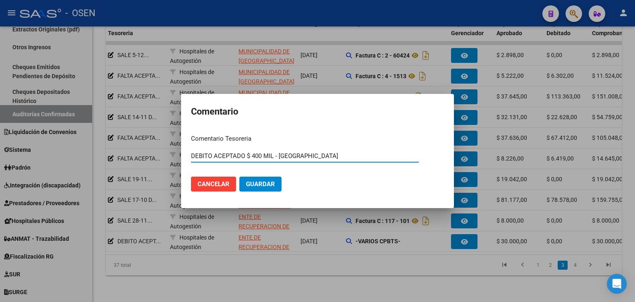
click at [192, 155] on input "DEBITO ACEPTADO $ 400 MIL - [GEOGRAPHIC_DATA]" at bounding box center [305, 155] width 228 height 7
click at [189, 155] on mat-dialog-content "Comentario Tesoreria DEBITO ACEPTADO $ 400 MIL - nc Ingresar el comentario Canc…" at bounding box center [317, 163] width 273 height 70
click at [191, 156] on input "DEBITO ACEPTADO $ 400 MIL - [GEOGRAPHIC_DATA]" at bounding box center [305, 155] width 228 height 7
type input "SALE 3-10 DEBITO ACEPTADO $ 400 MIL - [GEOGRAPHIC_DATA]"
click at [239, 176] on button "Guardar" at bounding box center [260, 183] width 42 height 15
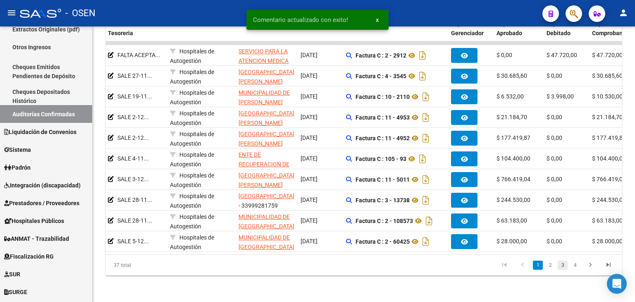
click at [565, 268] on link "3" at bounding box center [562, 264] width 10 height 9
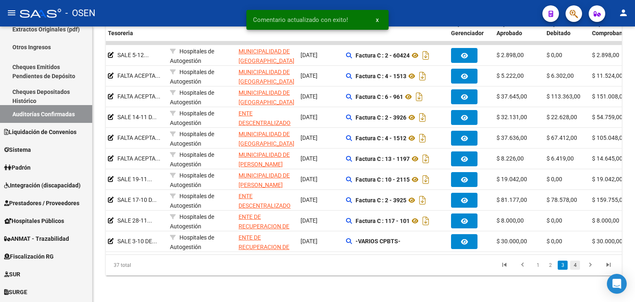
click at [573, 268] on link "4" at bounding box center [575, 264] width 10 height 9
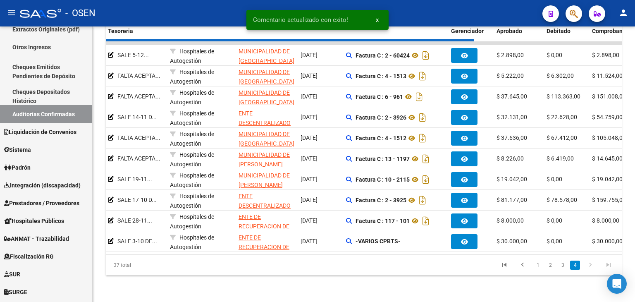
scroll to position [147, 0]
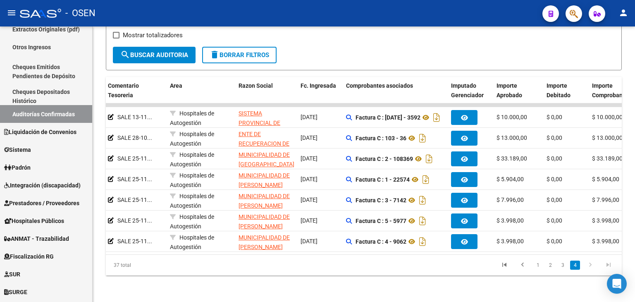
click at [567, 271] on li "3" at bounding box center [562, 265] width 12 height 14
click at [564, 268] on link "3" at bounding box center [562, 264] width 10 height 9
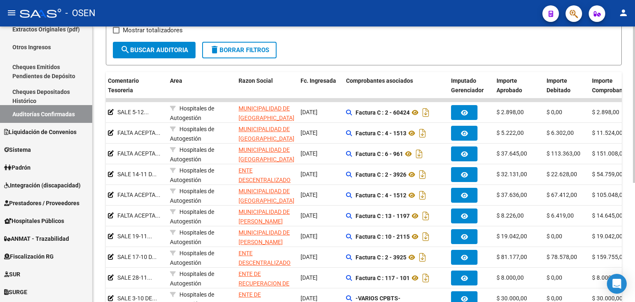
scroll to position [209, 0]
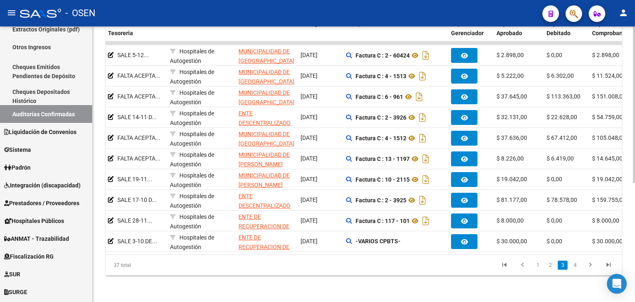
click at [630, 169] on div "TESORERIA -> Auditorías Confirmadas cloud_download Exportar CSV Descarga Masiva…" at bounding box center [365, 61] width 544 height 479
click at [537, 260] on link "1" at bounding box center [538, 264] width 10 height 9
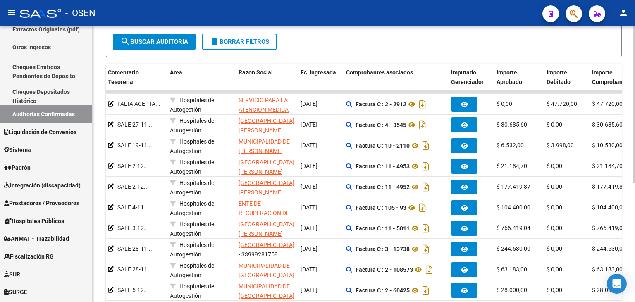
drag, startPoint x: 311, startPoint y: 285, endPoint x: 413, endPoint y: 62, distance: 245.3
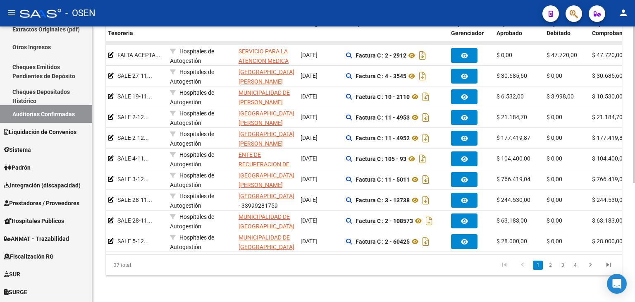
scroll to position [205, 0]
drag, startPoint x: 376, startPoint y: 45, endPoint x: 392, endPoint y: 40, distance: 16.7
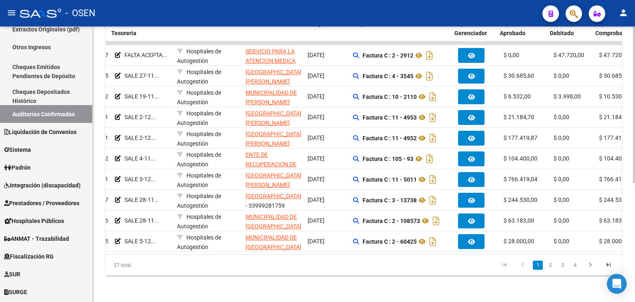
scroll to position [0, 148]
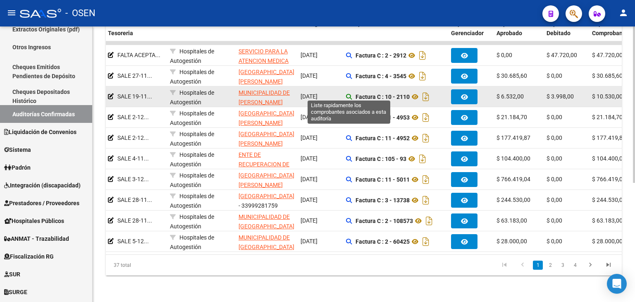
click at [347, 94] on icon at bounding box center [349, 97] width 6 height 6
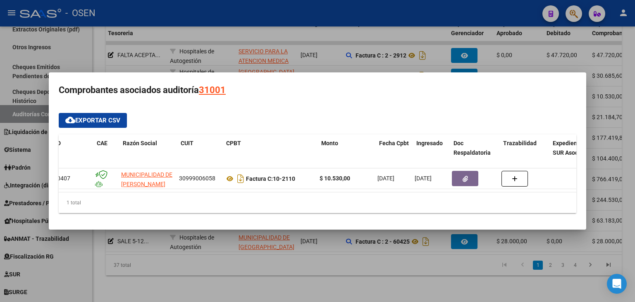
scroll to position [0, 0]
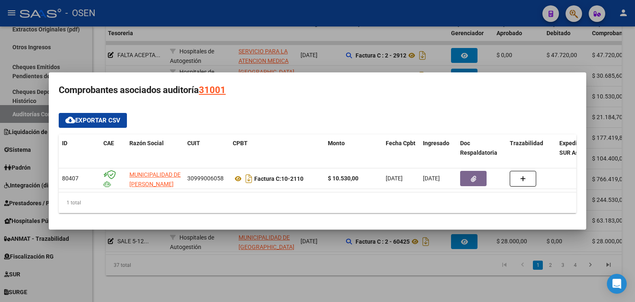
click at [283, 263] on div at bounding box center [317, 151] width 635 height 302
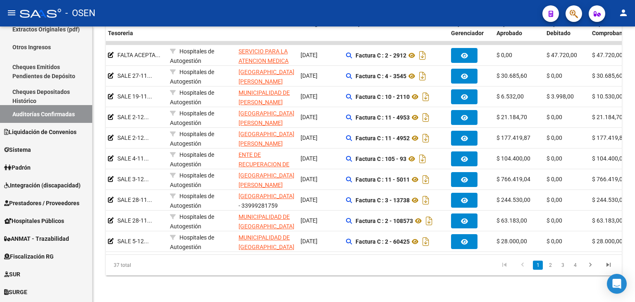
click at [420, 272] on datatable-pager "1 2 3 4" at bounding box center [415, 265] width 406 height 14
click at [383, 271] on datatable-pager "1 2 3 4" at bounding box center [415, 265] width 406 height 14
